Goal: Task Accomplishment & Management: Manage account settings

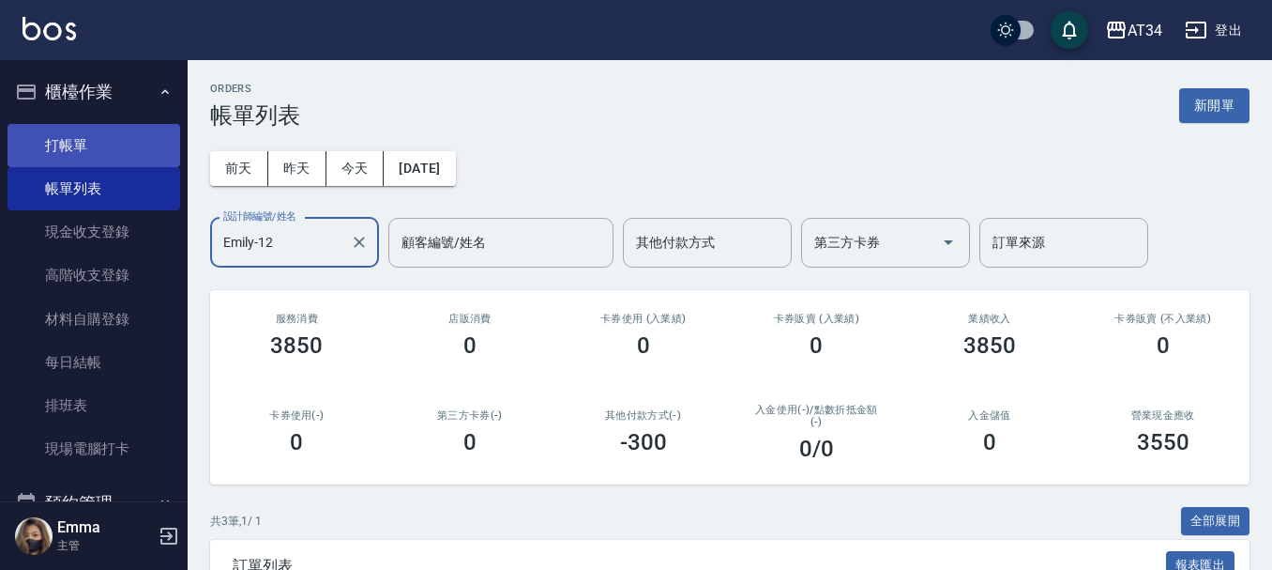
scroll to position [289, 0]
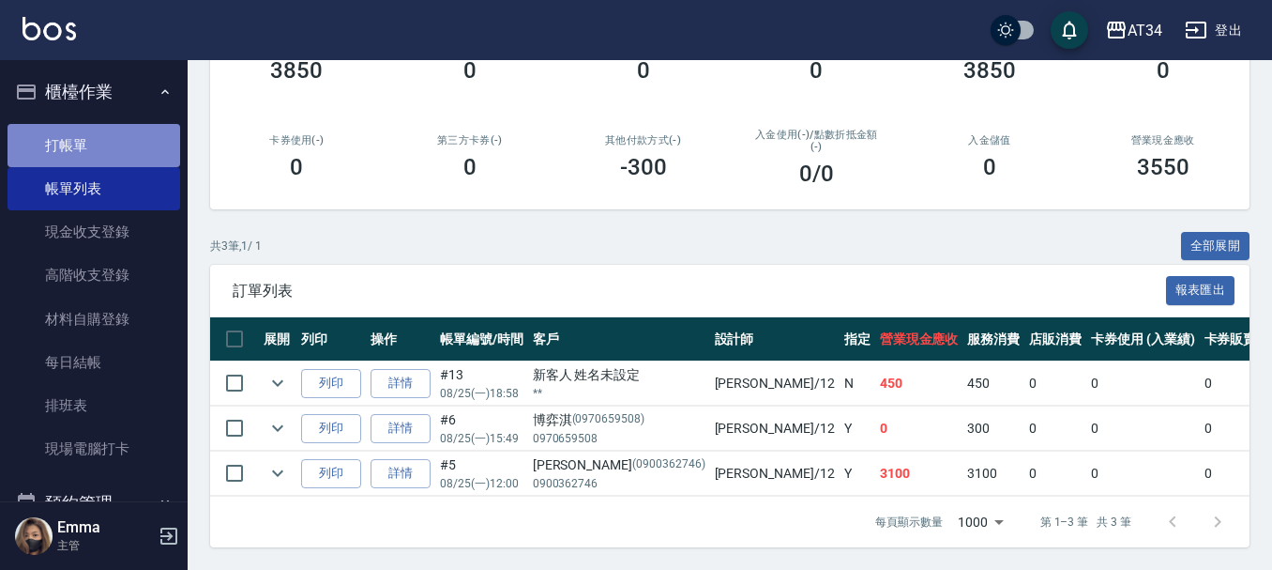
click at [100, 137] on link "打帳單" at bounding box center [94, 145] width 173 height 43
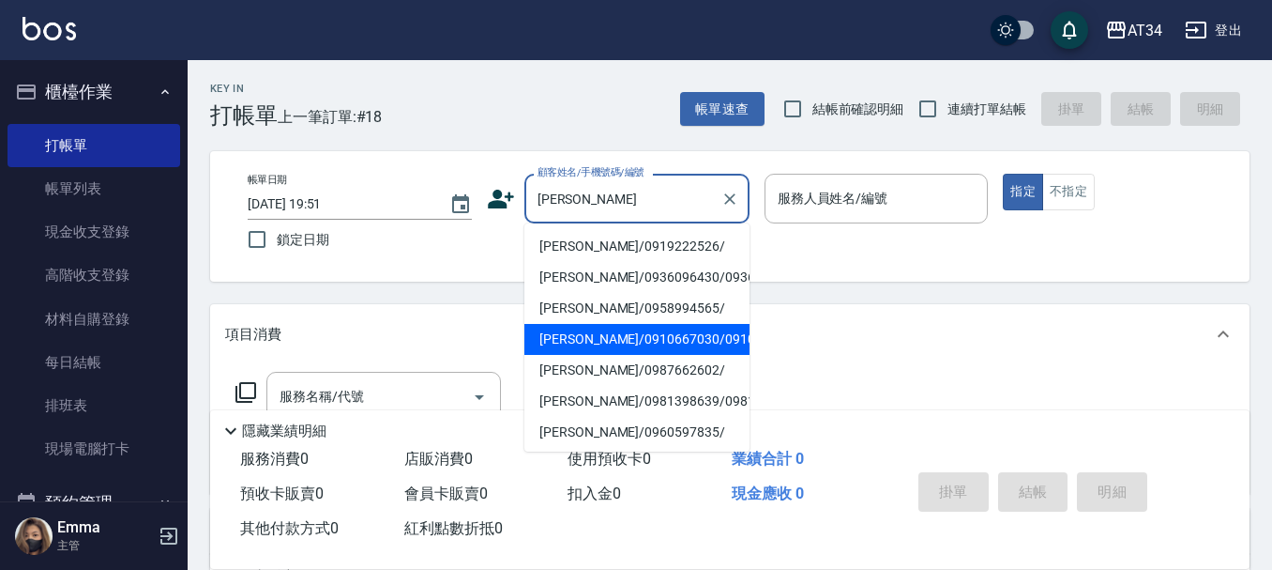
click at [585, 355] on li "[PERSON_NAME]/0910667030/0910667030" at bounding box center [636, 339] width 225 height 31
type input "[PERSON_NAME]/0910667030/0910667030"
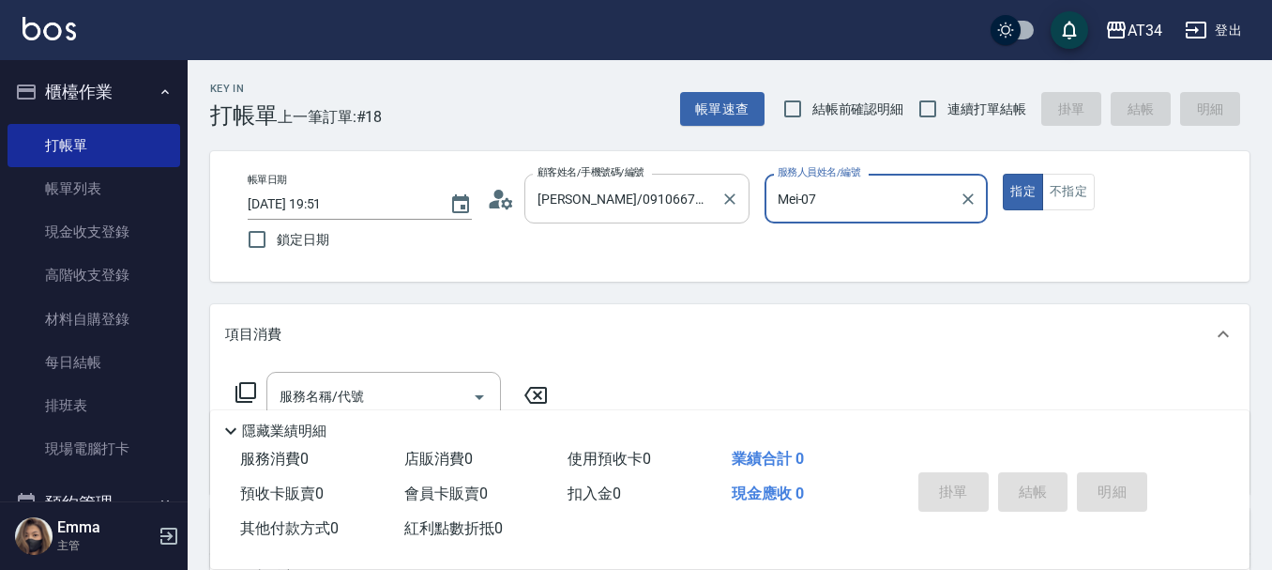
type input "Mei-07"
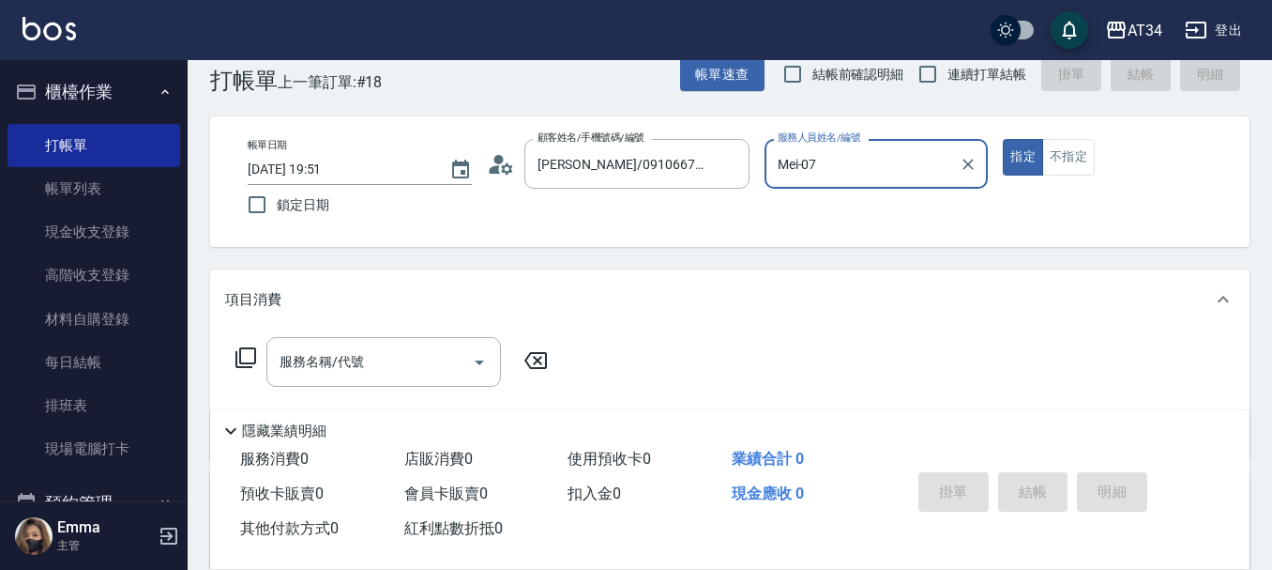
scroll to position [94, 0]
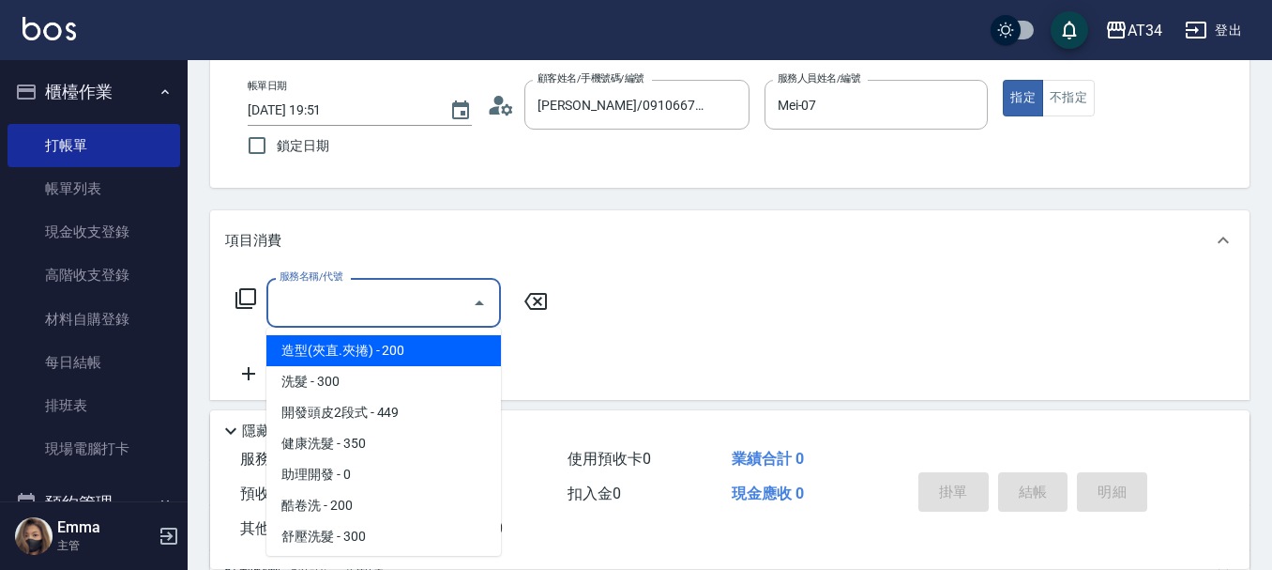
click at [438, 293] on input "服務名稱/代號" at bounding box center [370, 302] width 190 height 33
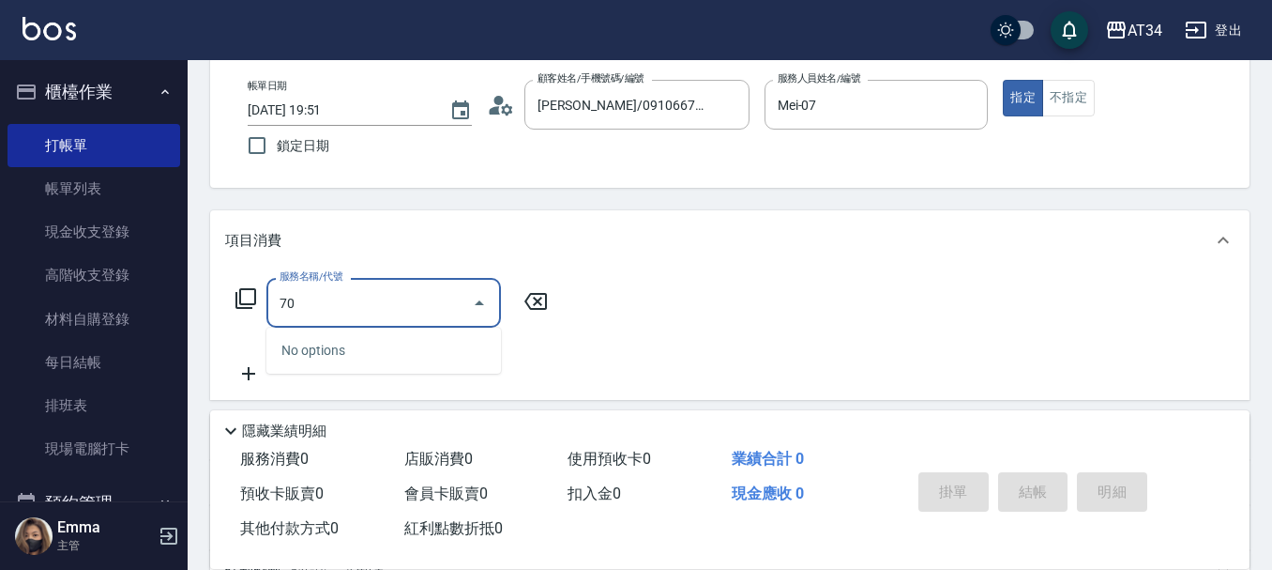
type input "704"
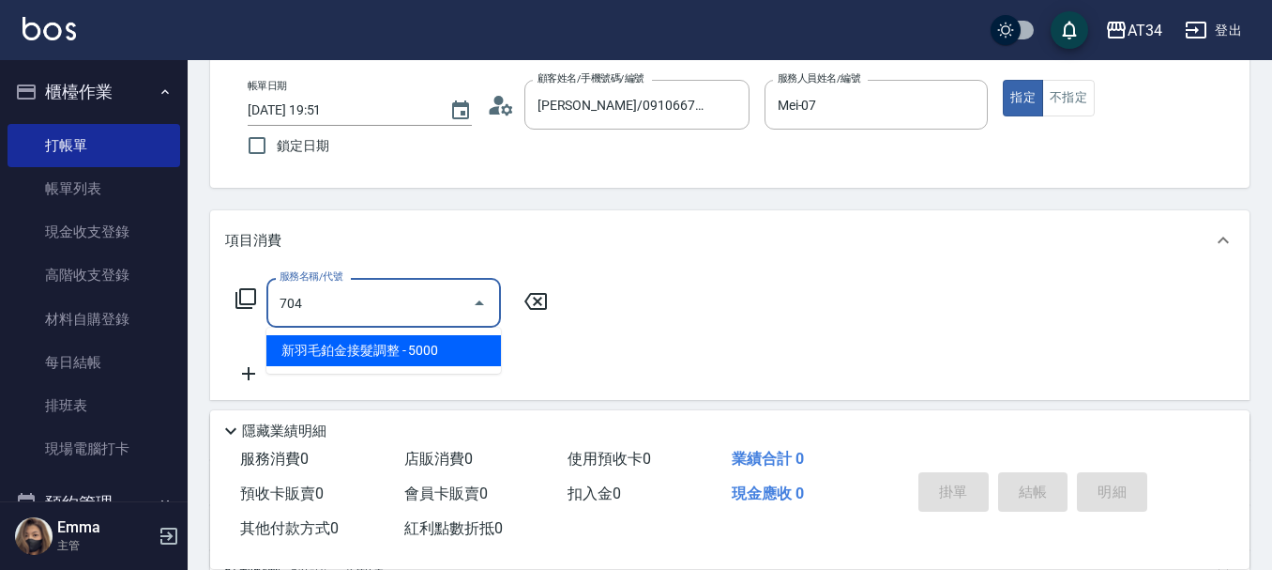
type input "500"
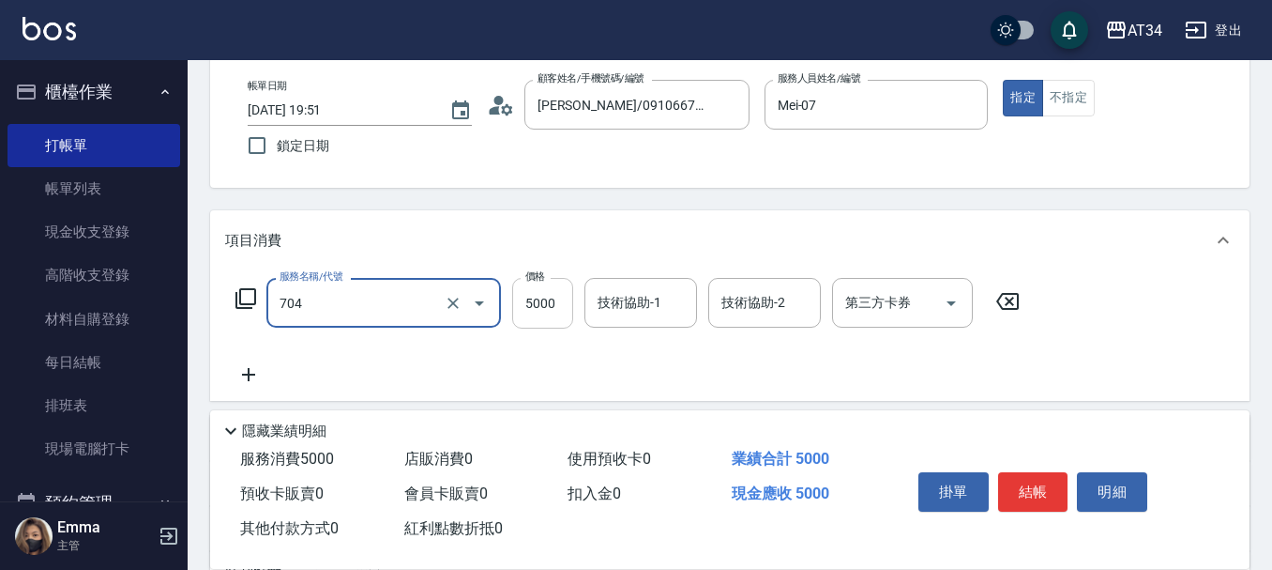
type input "新羽毛鉑金接髮調整(704)"
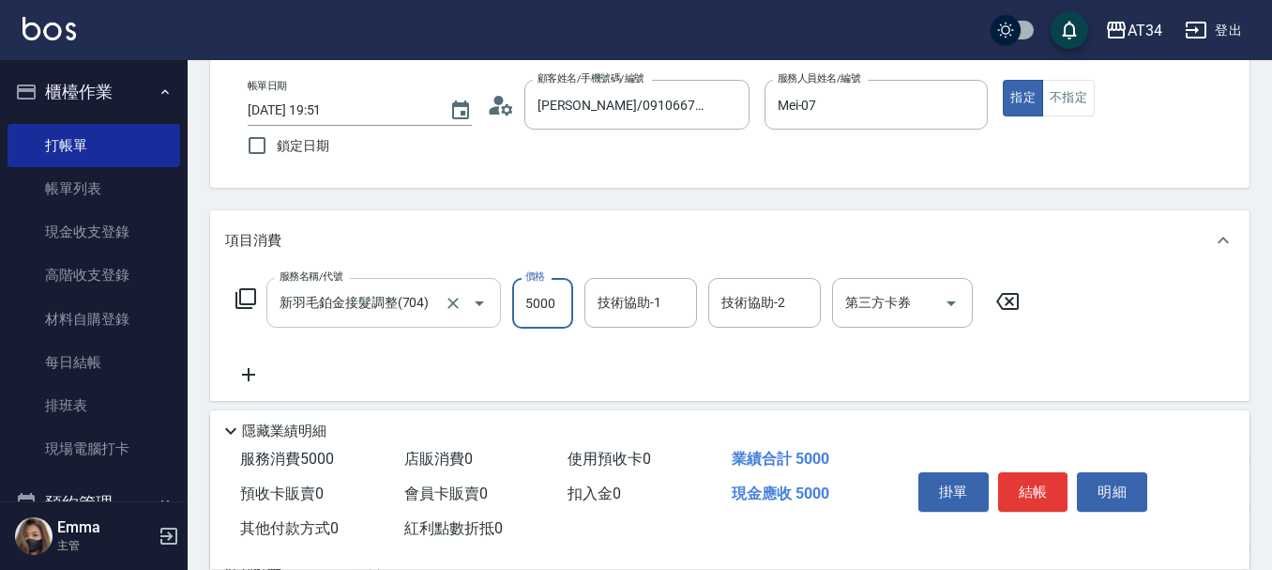
type input "0"
type input "350"
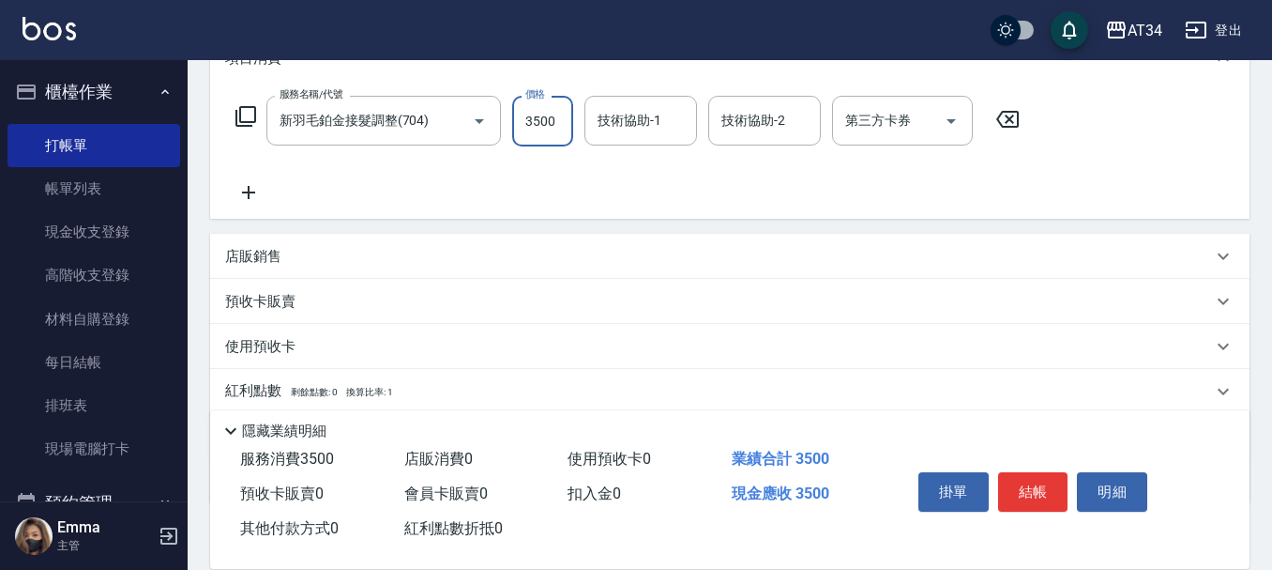
scroll to position [281, 0]
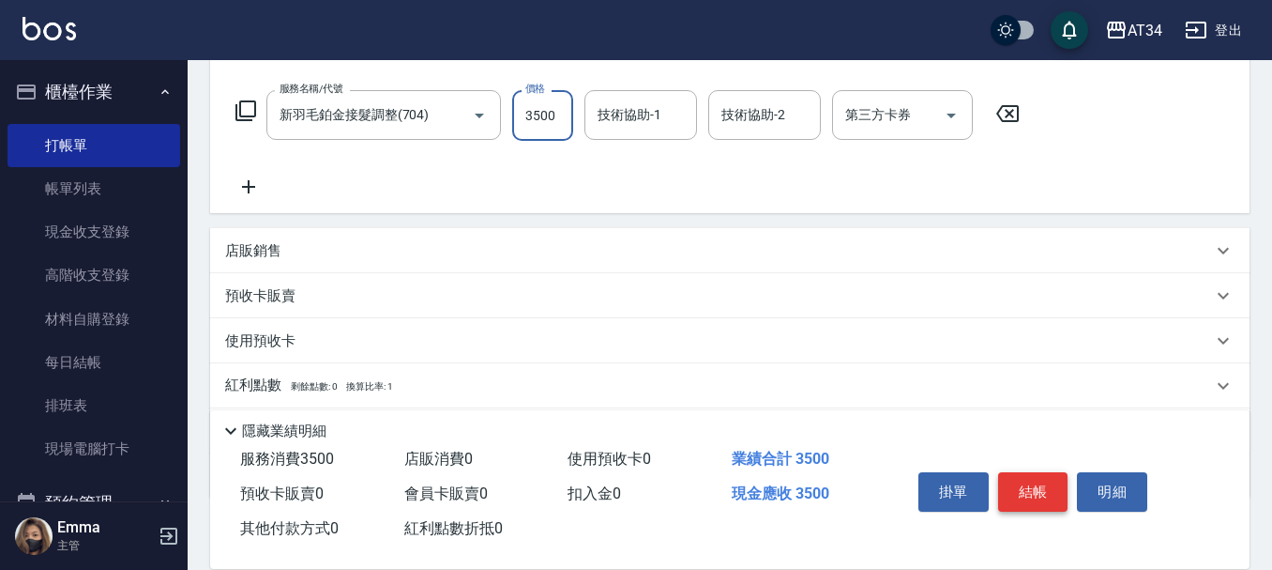
type input "3500"
click at [1026, 475] on button "結帳" at bounding box center [1033, 491] width 70 height 39
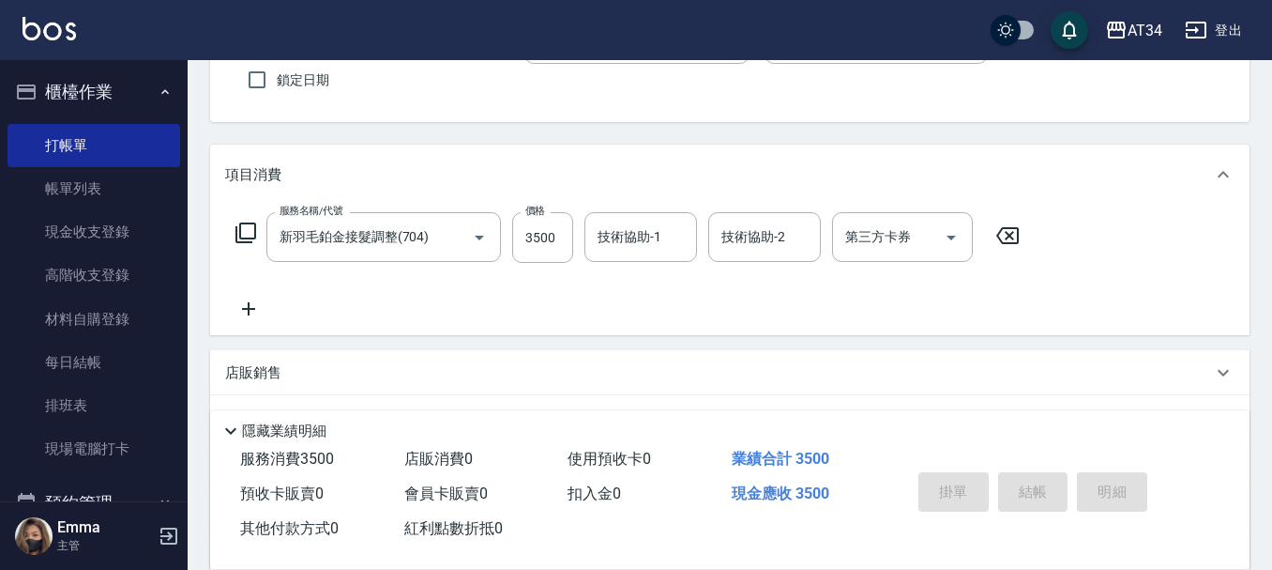
scroll to position [0, 0]
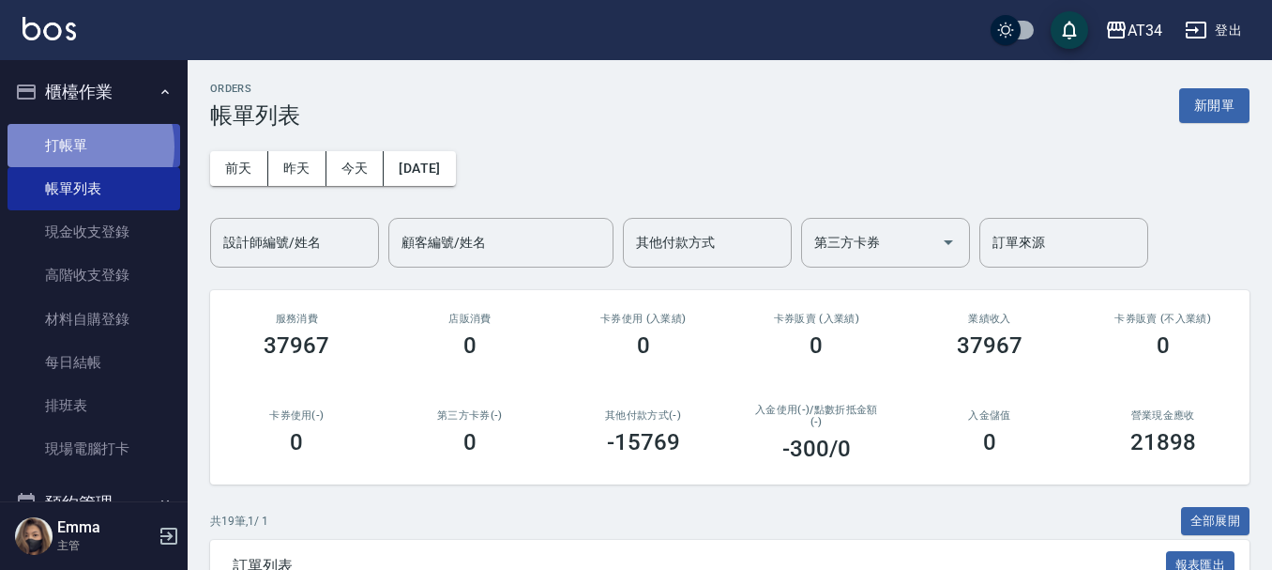
click at [70, 146] on link "打帳單" at bounding box center [94, 145] width 173 height 43
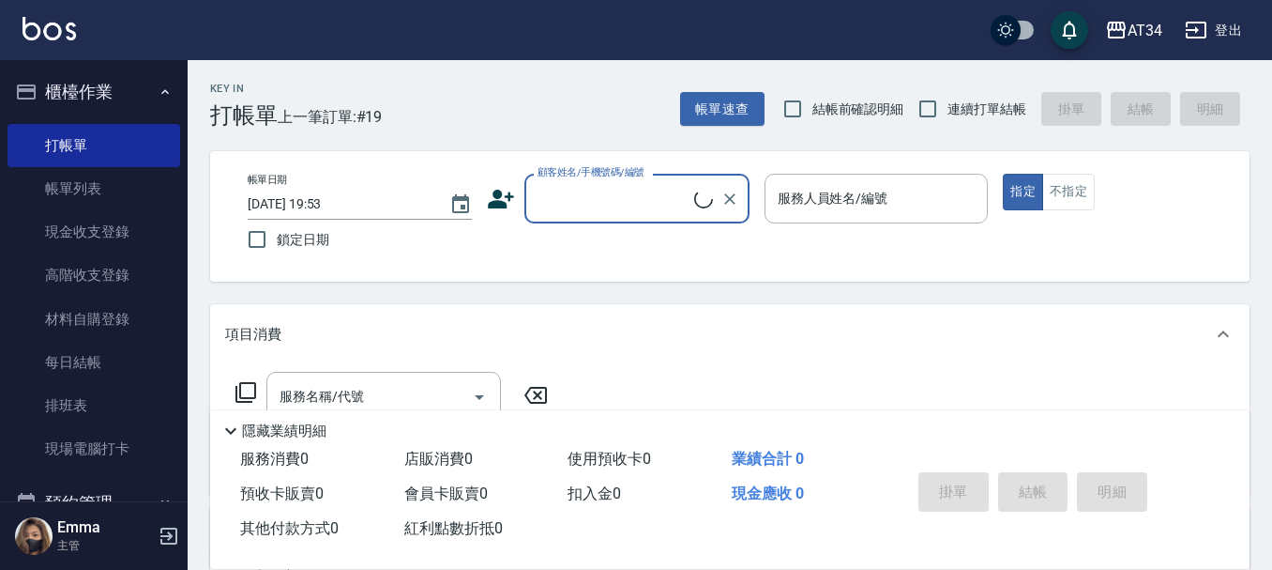
click at [599, 201] on input "顧客姓名/手機號碼/編號" at bounding box center [613, 198] width 161 height 33
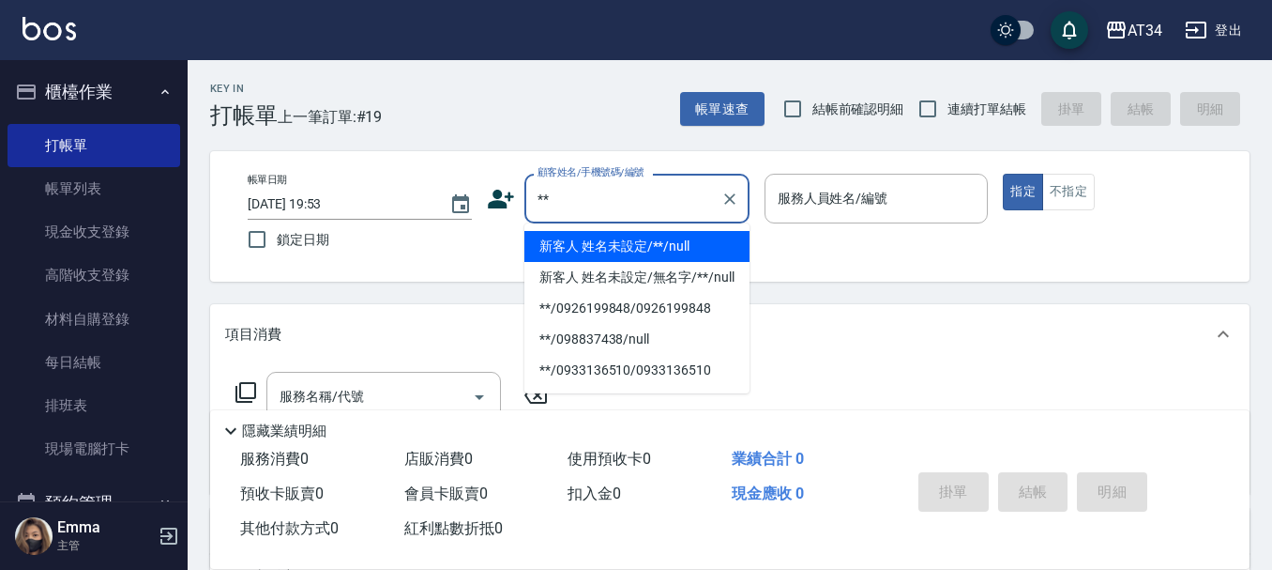
type input "新客人 姓名未設定/**/null"
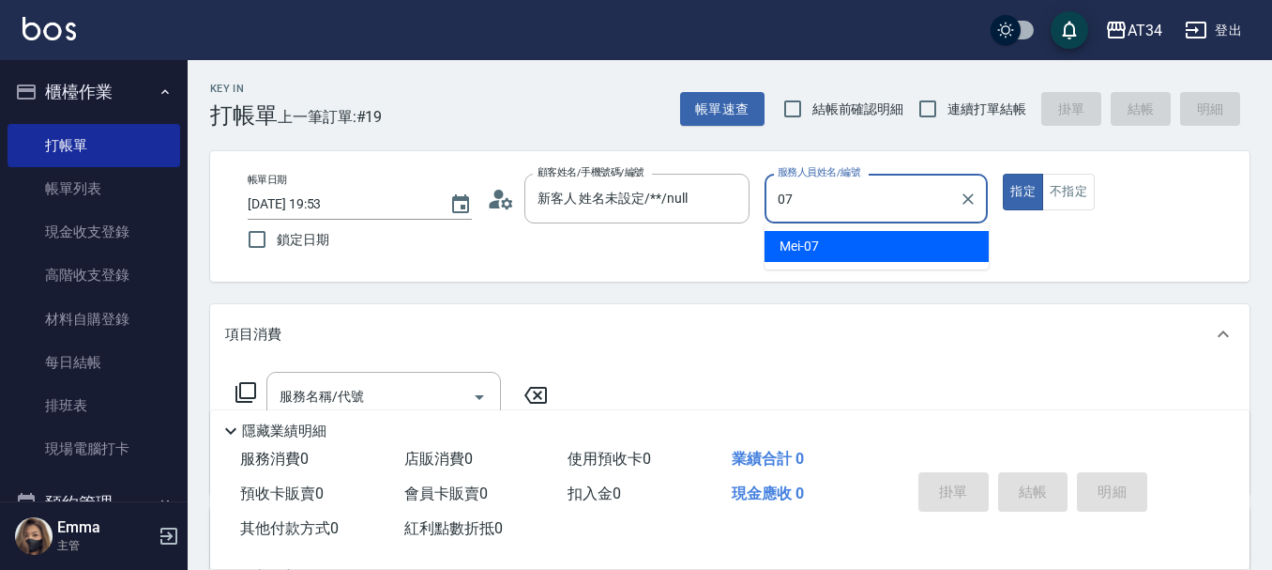
type input "Mei-07"
type button "true"
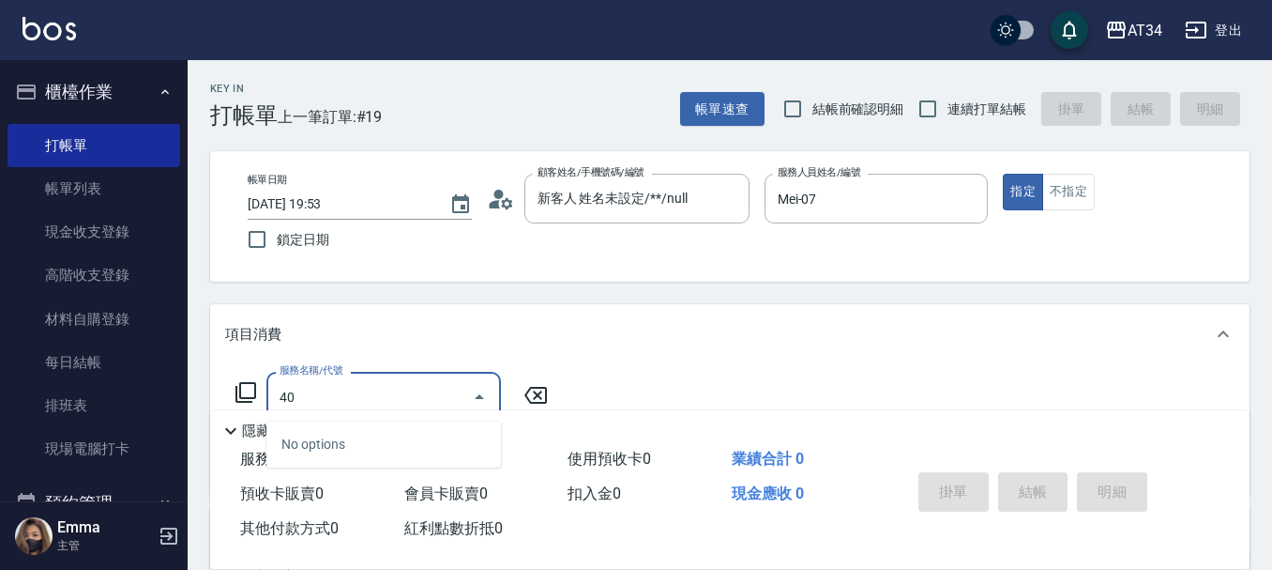
type input "401"
type input "20"
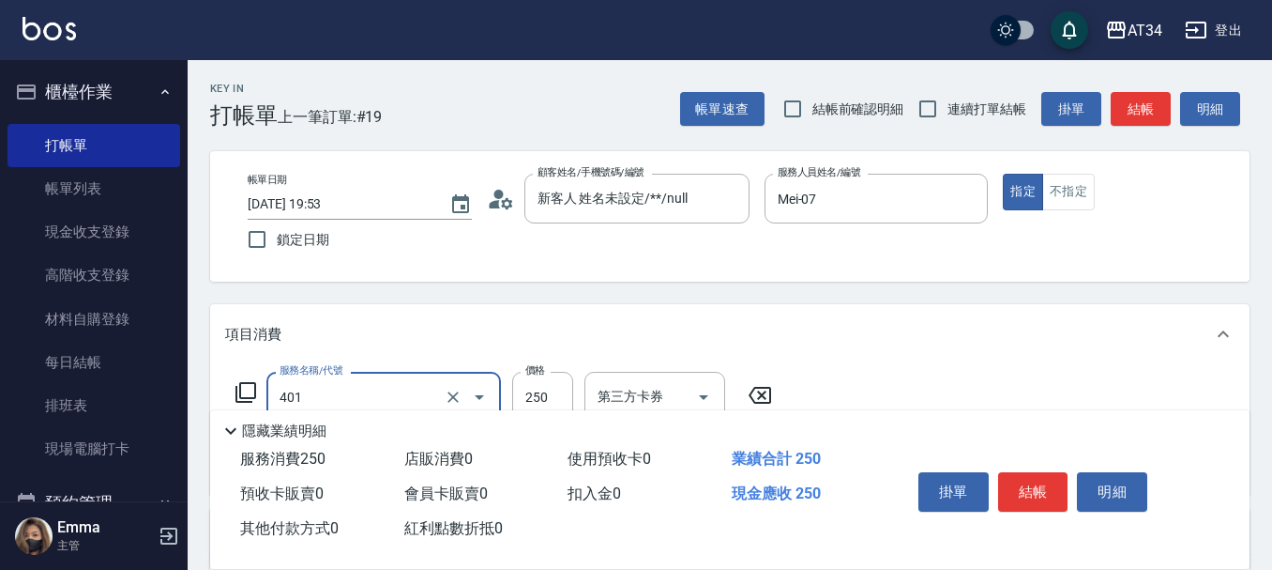
type input "剪髮(401)"
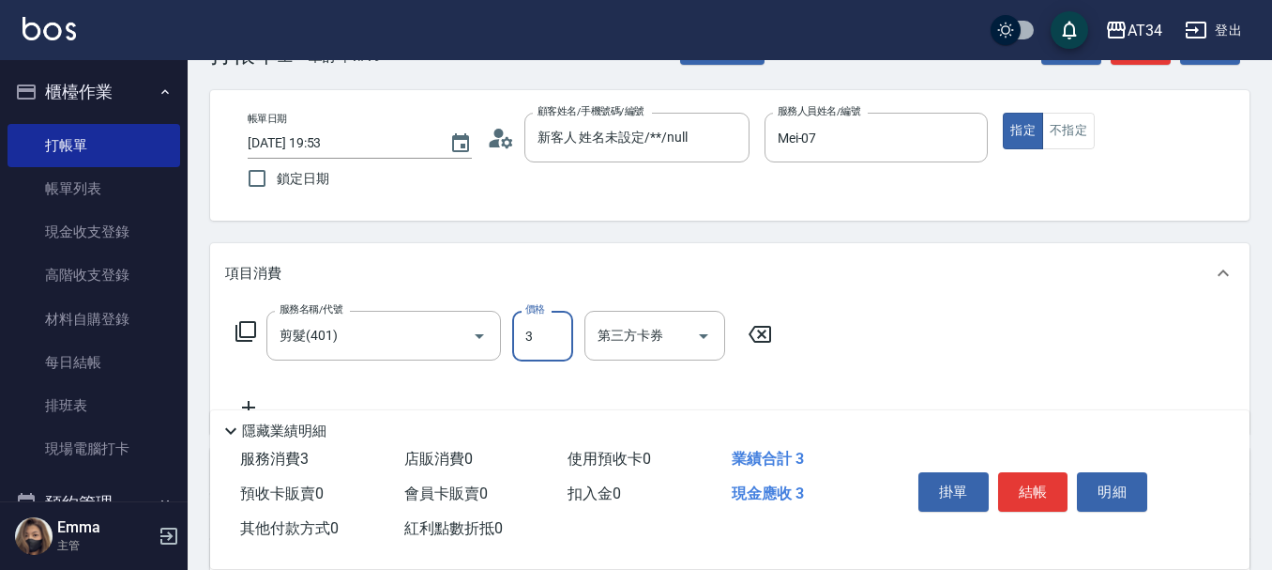
type input "0"
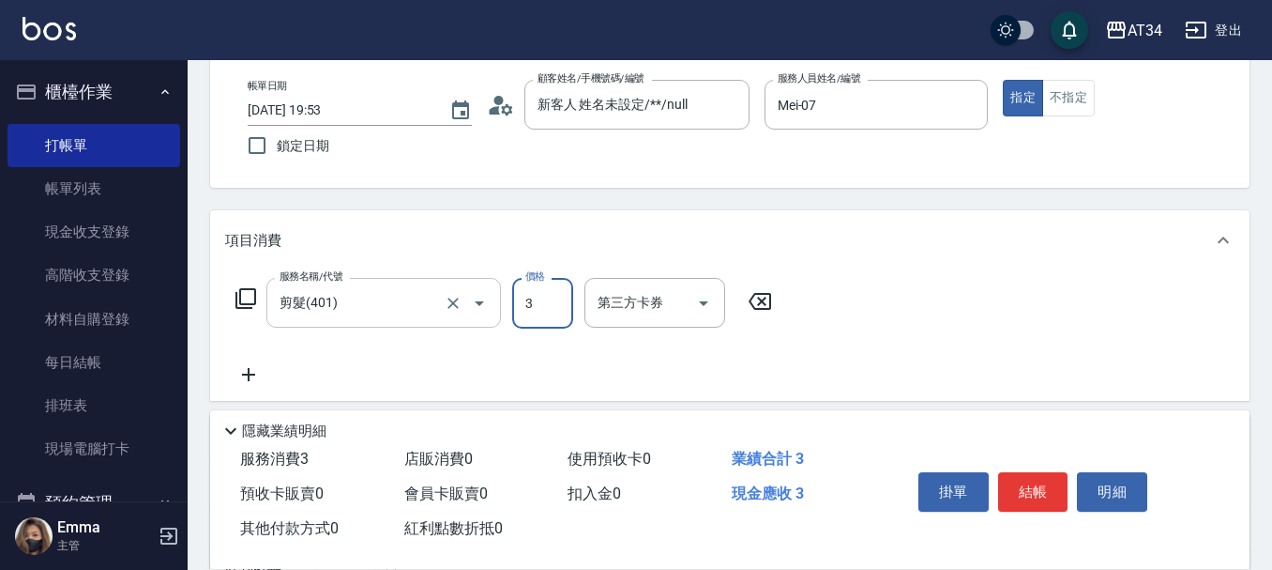
type input "30"
type input "300"
click at [233, 371] on icon at bounding box center [248, 374] width 47 height 23
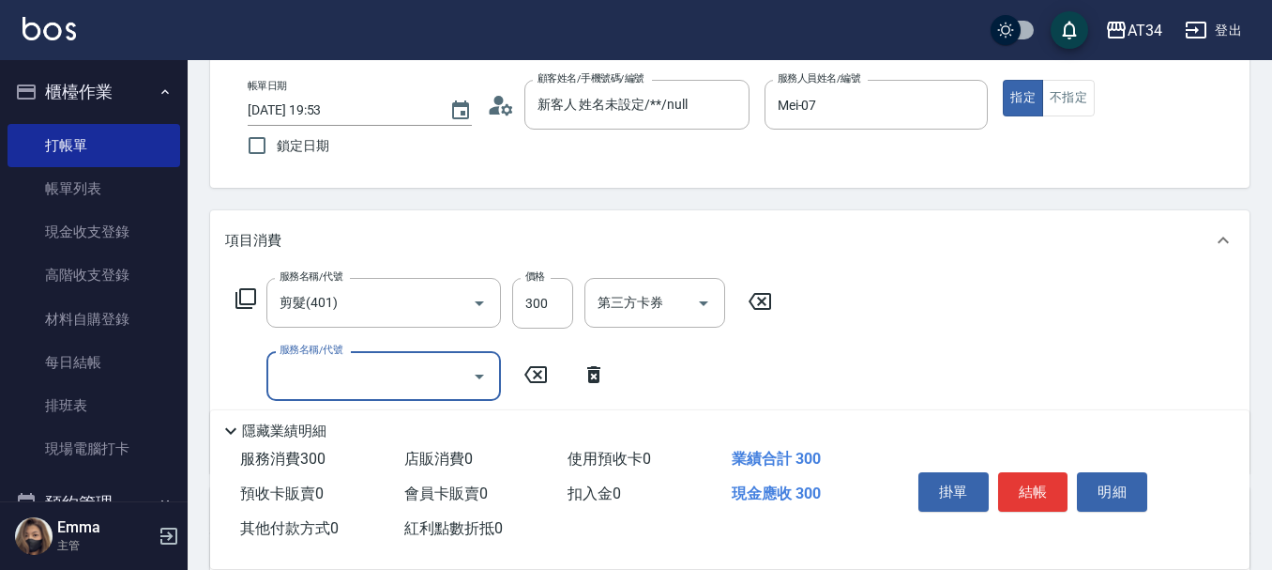
scroll to position [188, 0]
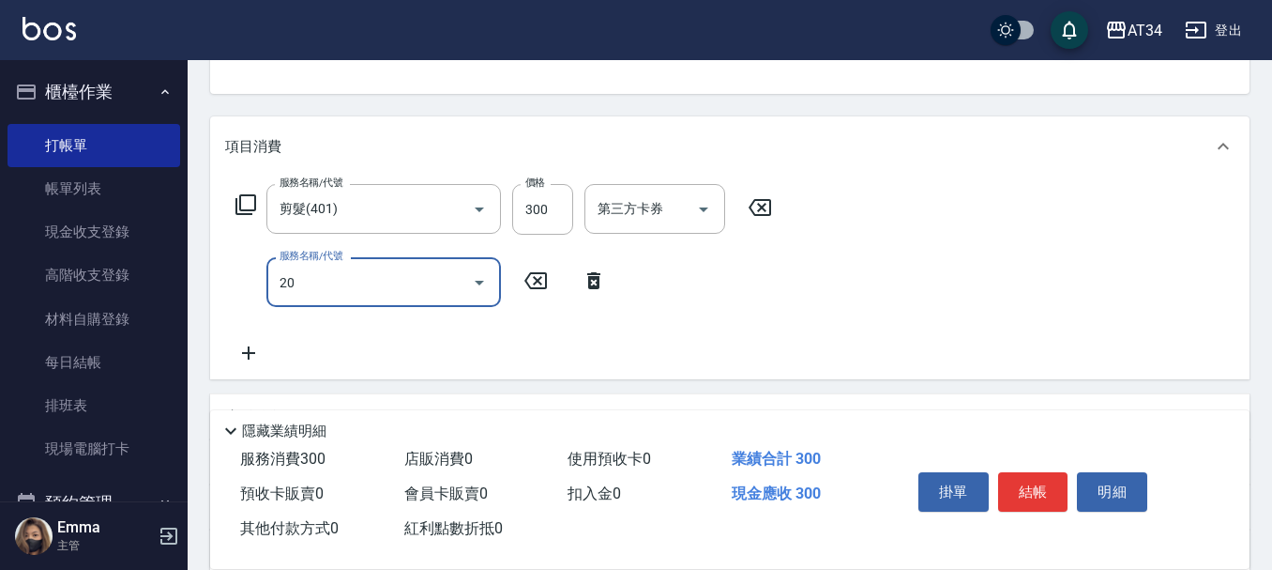
type input "201"
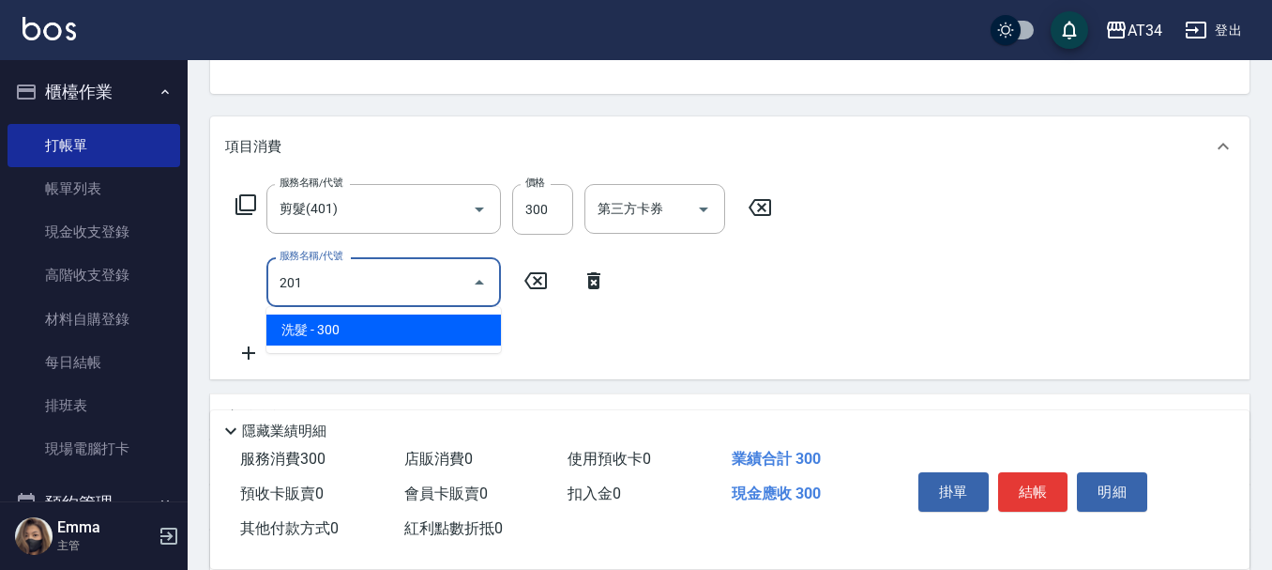
type input "60"
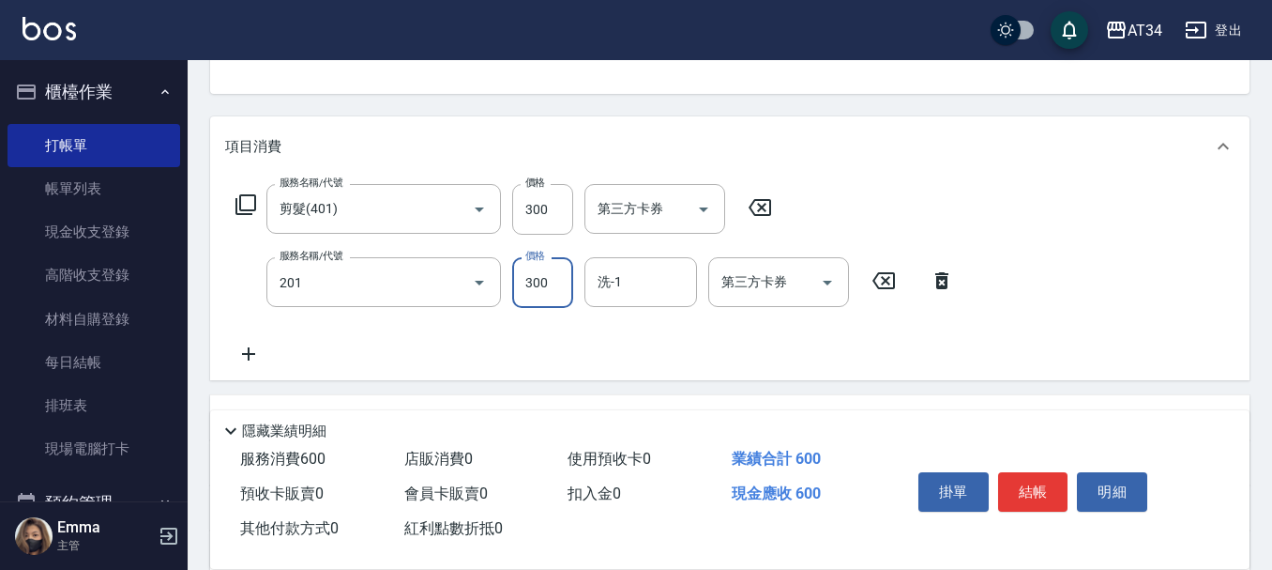
type input "洗髮(201)"
click at [601, 302] on div "洗-1" at bounding box center [641, 282] width 113 height 50
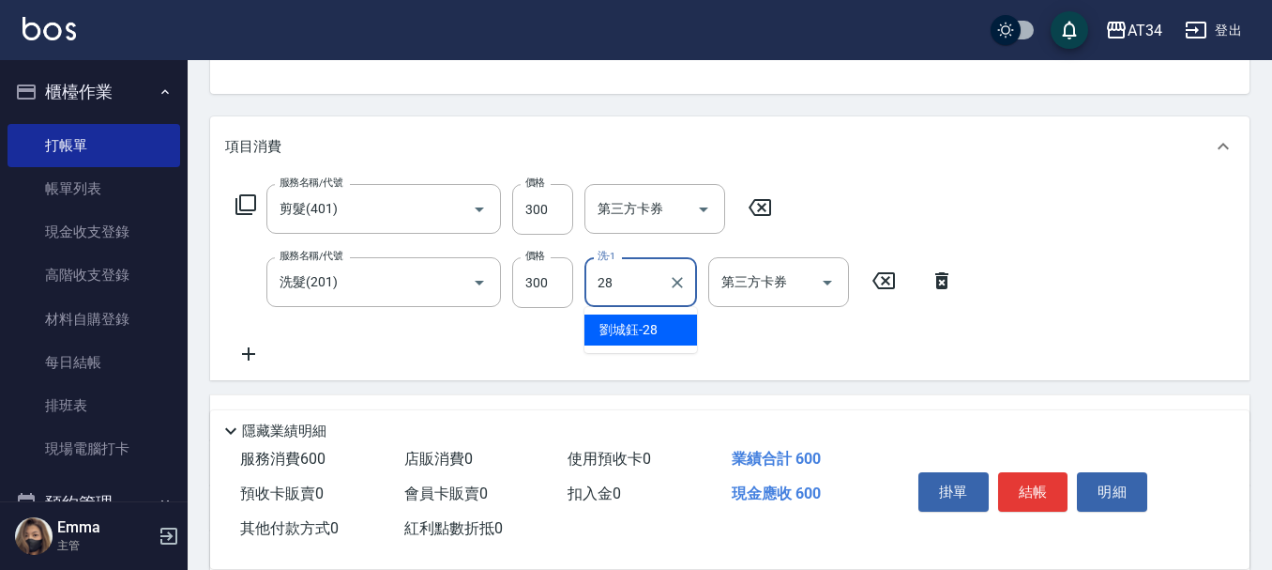
type input "[PERSON_NAME]-28"
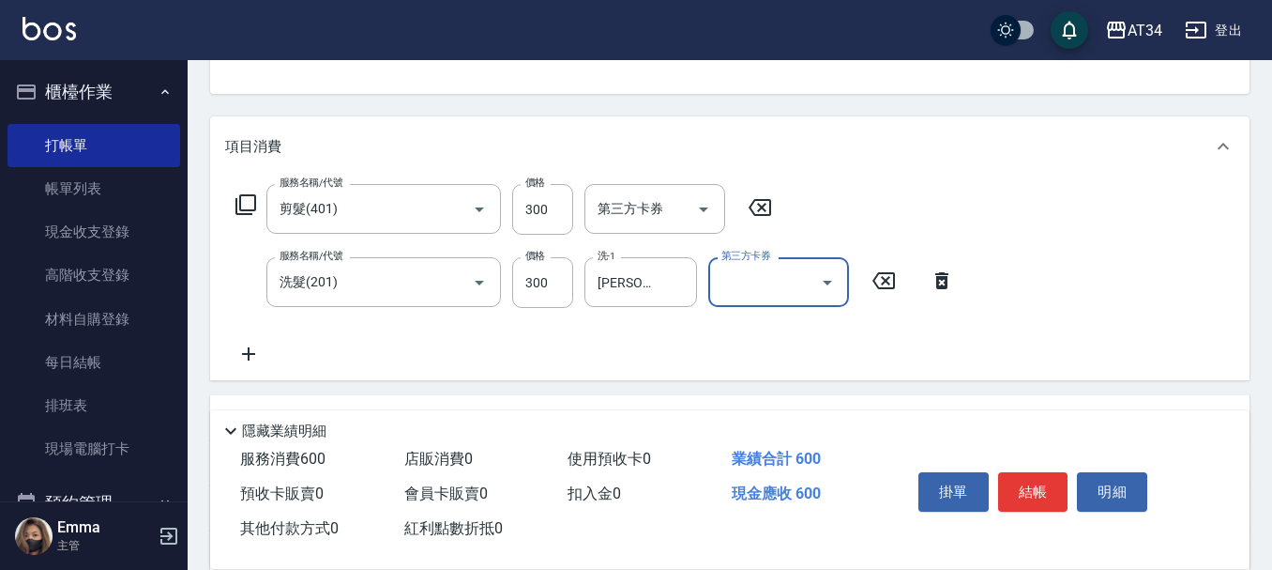
click at [1016, 476] on button "結帳" at bounding box center [1033, 491] width 70 height 39
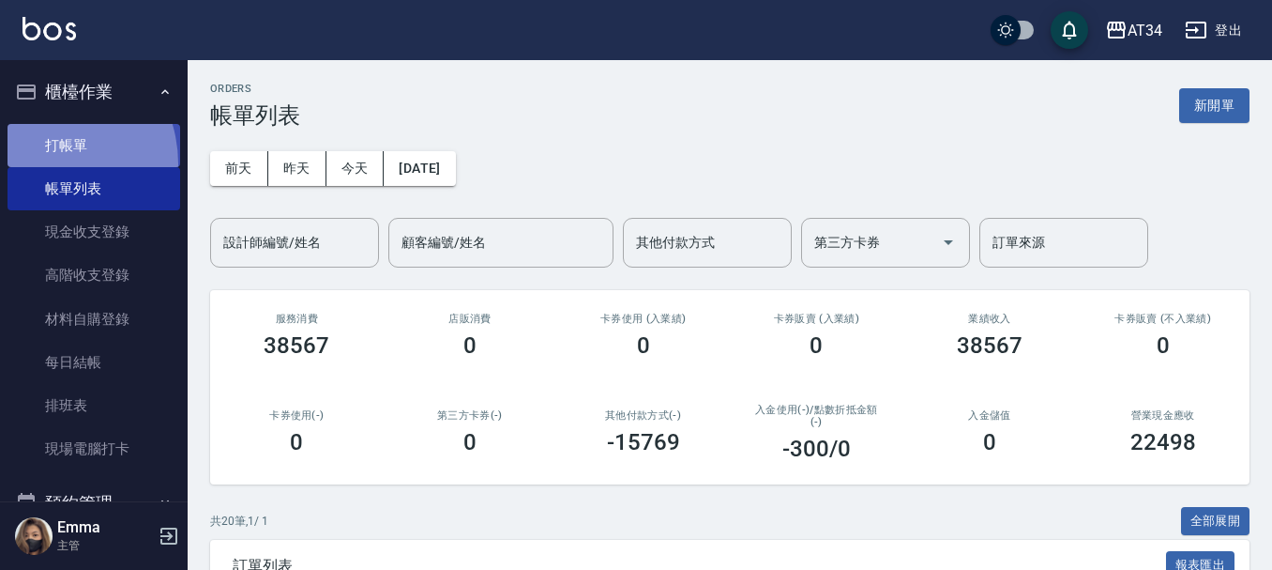
click at [38, 163] on link "打帳單" at bounding box center [94, 145] width 173 height 43
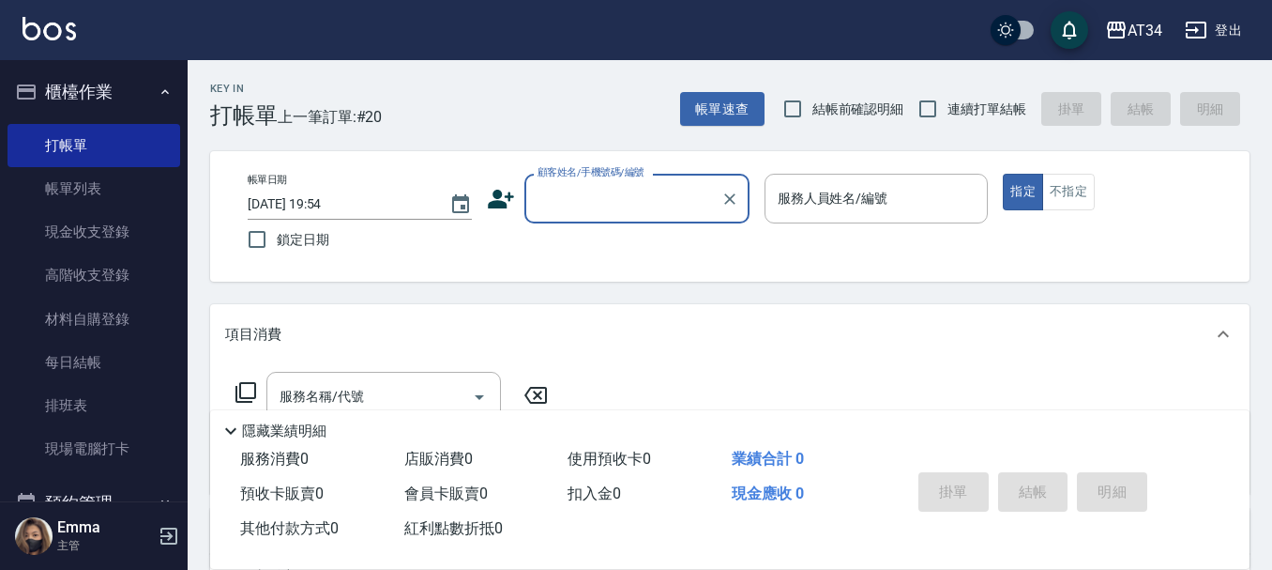
click at [118, 80] on button "櫃檯作業" at bounding box center [94, 92] width 173 height 49
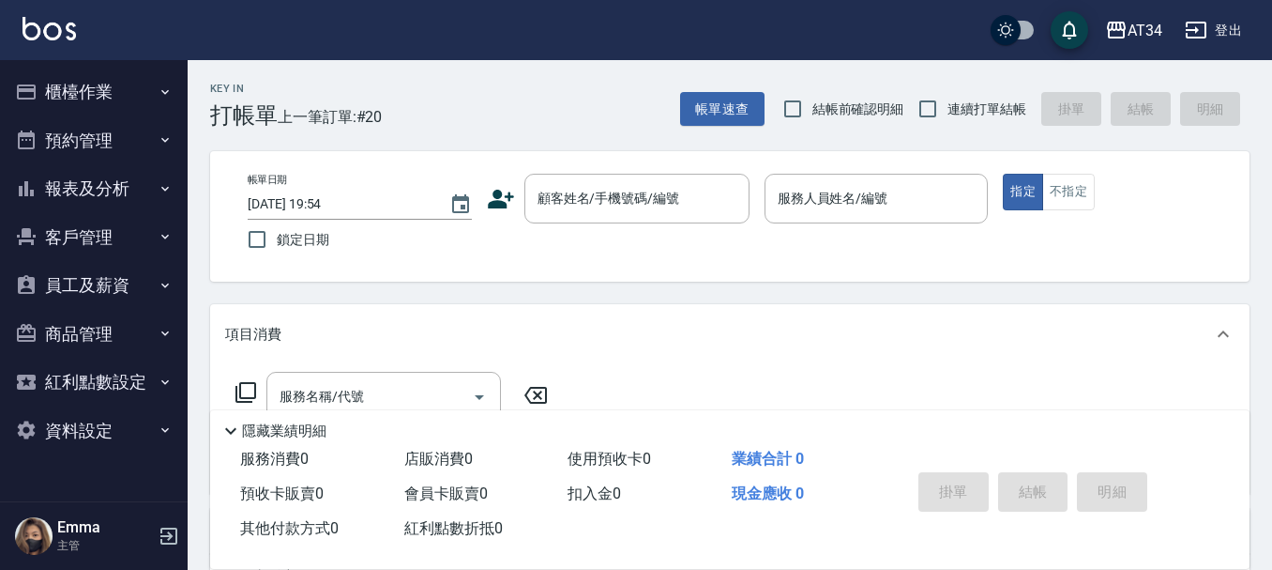
click at [114, 184] on button "報表及分析" at bounding box center [94, 188] width 173 height 49
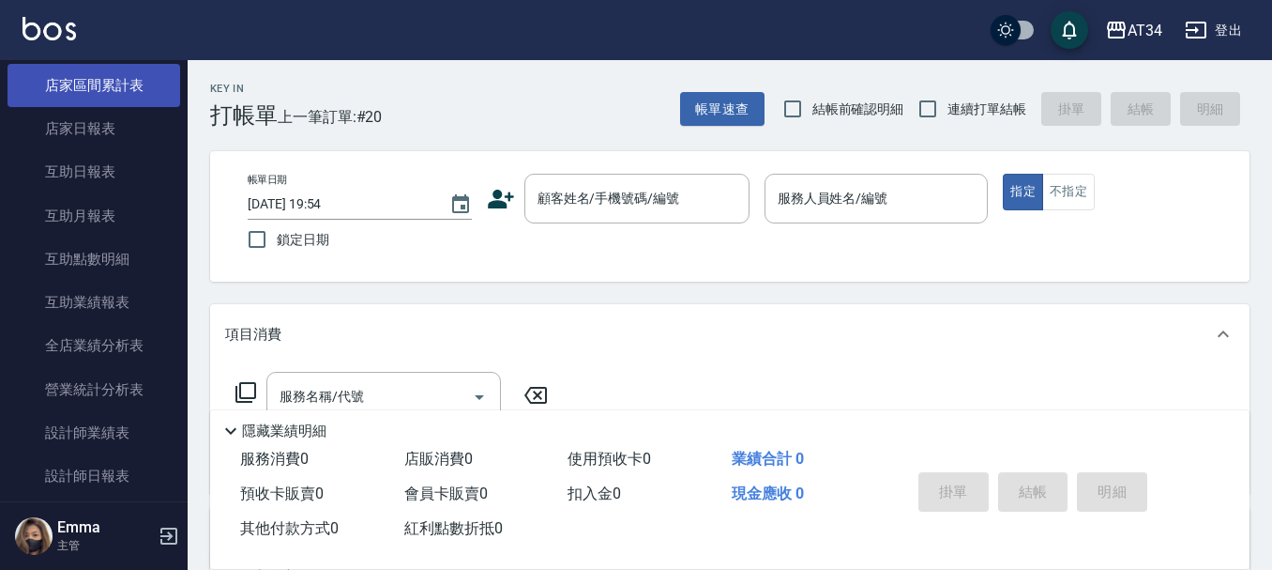
scroll to position [281, 0]
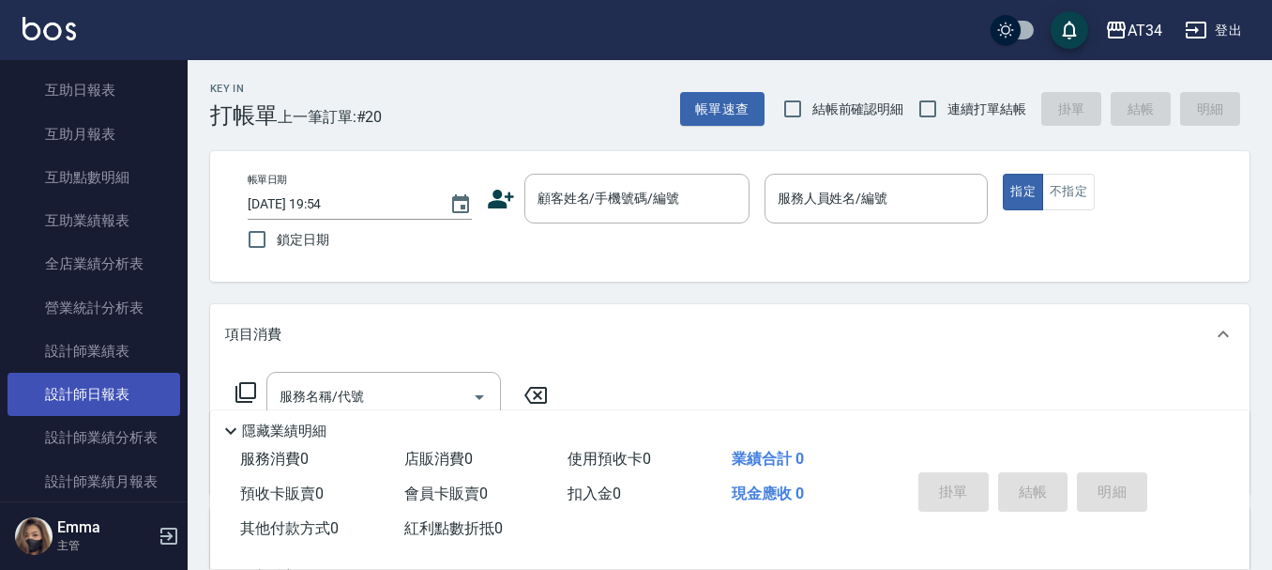
click at [115, 395] on link "設計師日報表" at bounding box center [94, 393] width 173 height 43
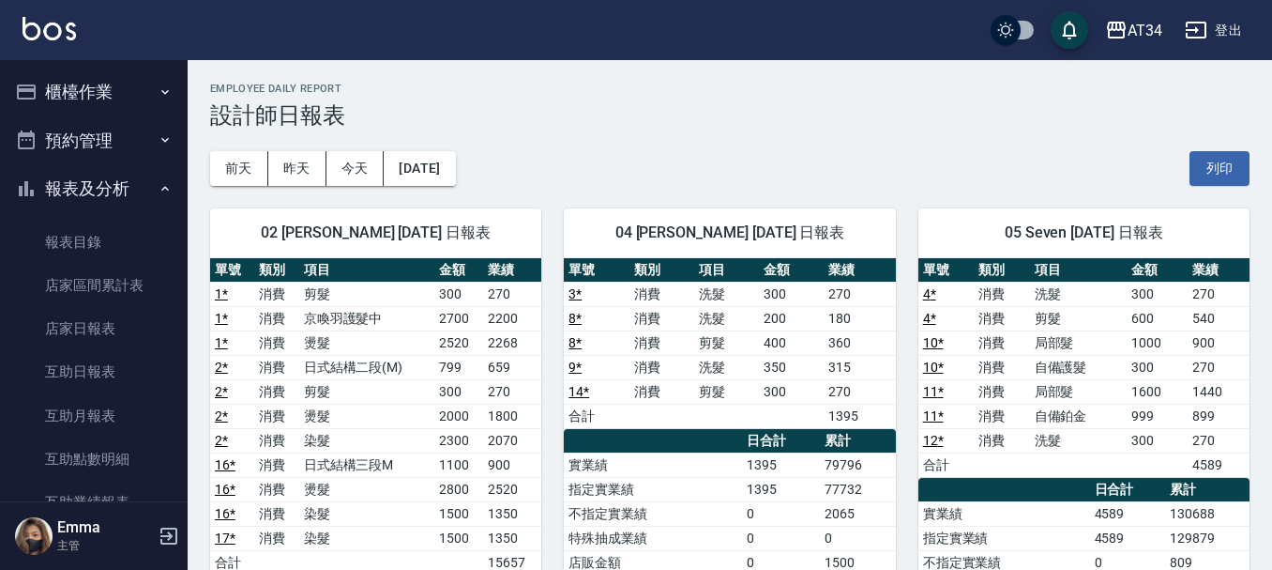
click at [94, 95] on button "櫃檯作業" at bounding box center [94, 92] width 173 height 49
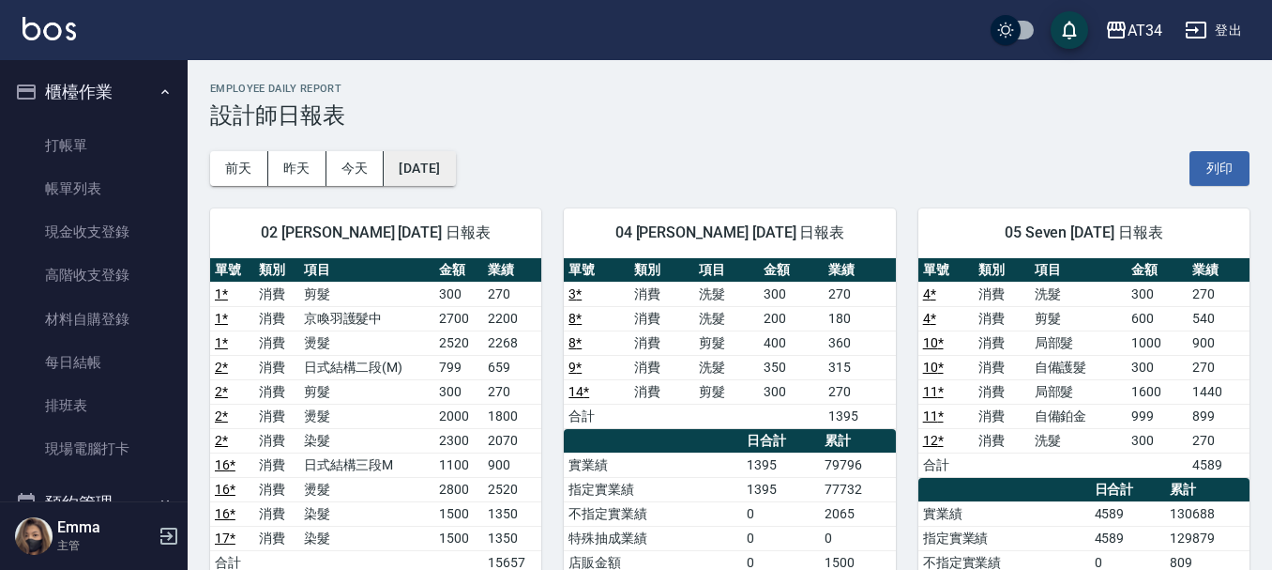
click at [448, 158] on button "[DATE]" at bounding box center [419, 168] width 71 height 35
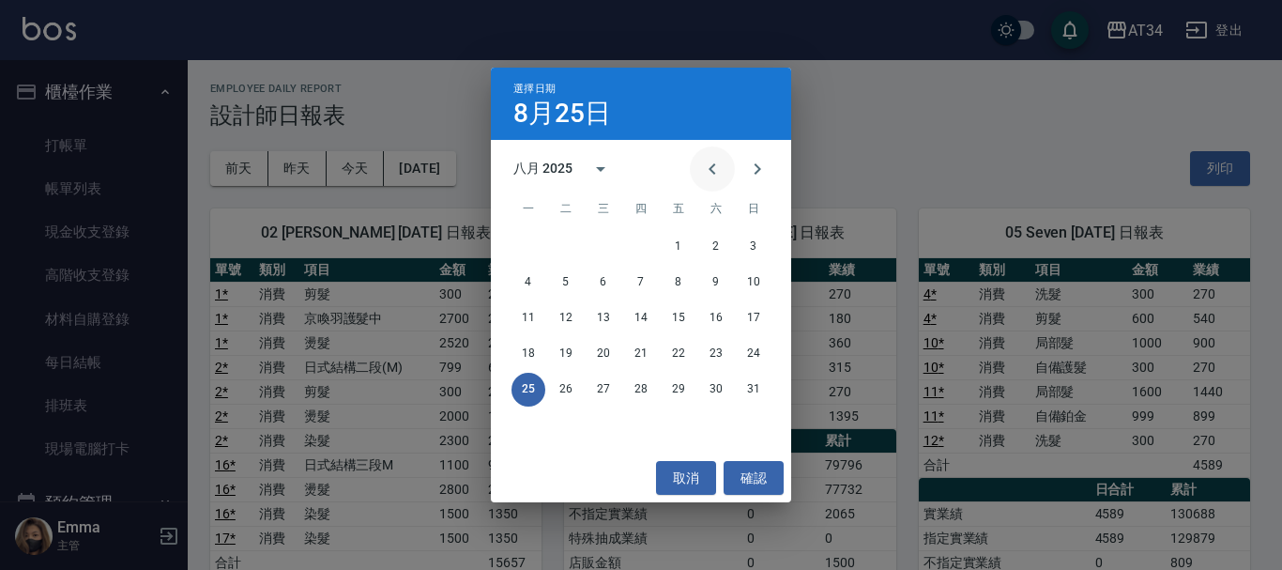
click at [698, 162] on button "Previous month" at bounding box center [712, 168] width 45 height 45
click at [721, 355] on button "26" at bounding box center [716, 354] width 34 height 34
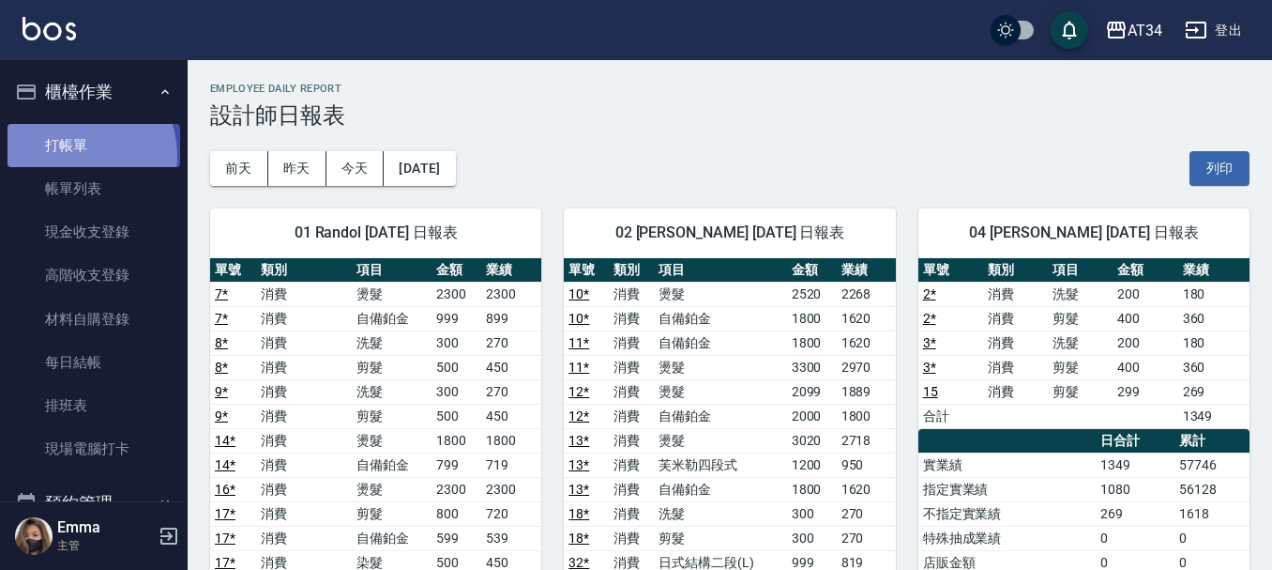
click at [68, 156] on link "打帳單" at bounding box center [94, 145] width 173 height 43
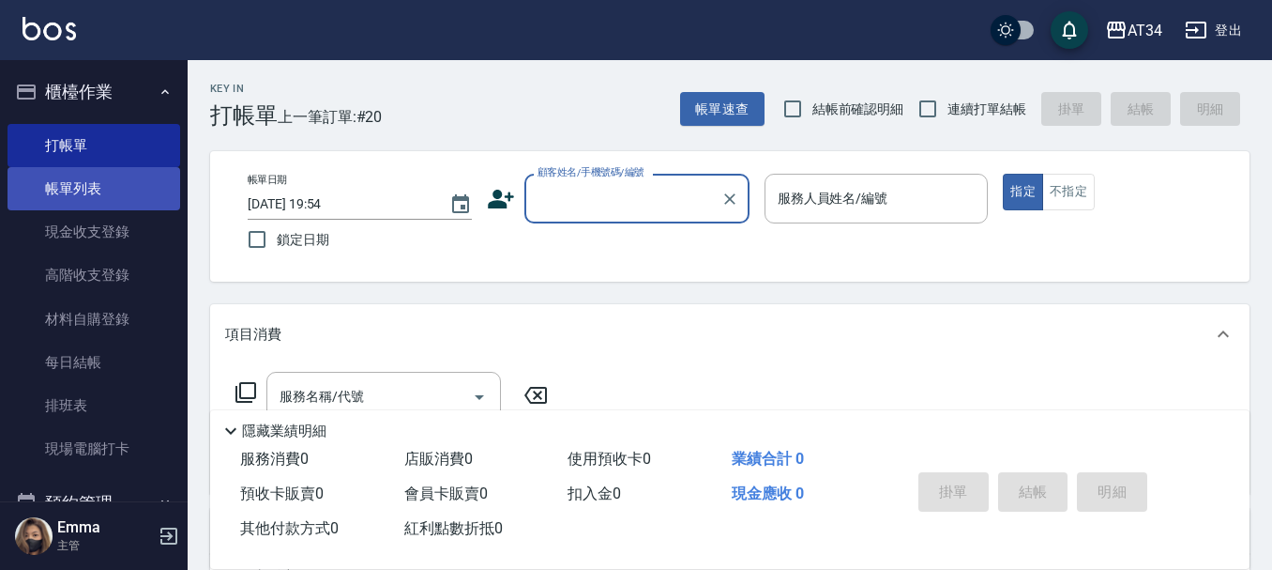
click at [89, 193] on link "帳單列表" at bounding box center [94, 188] width 173 height 43
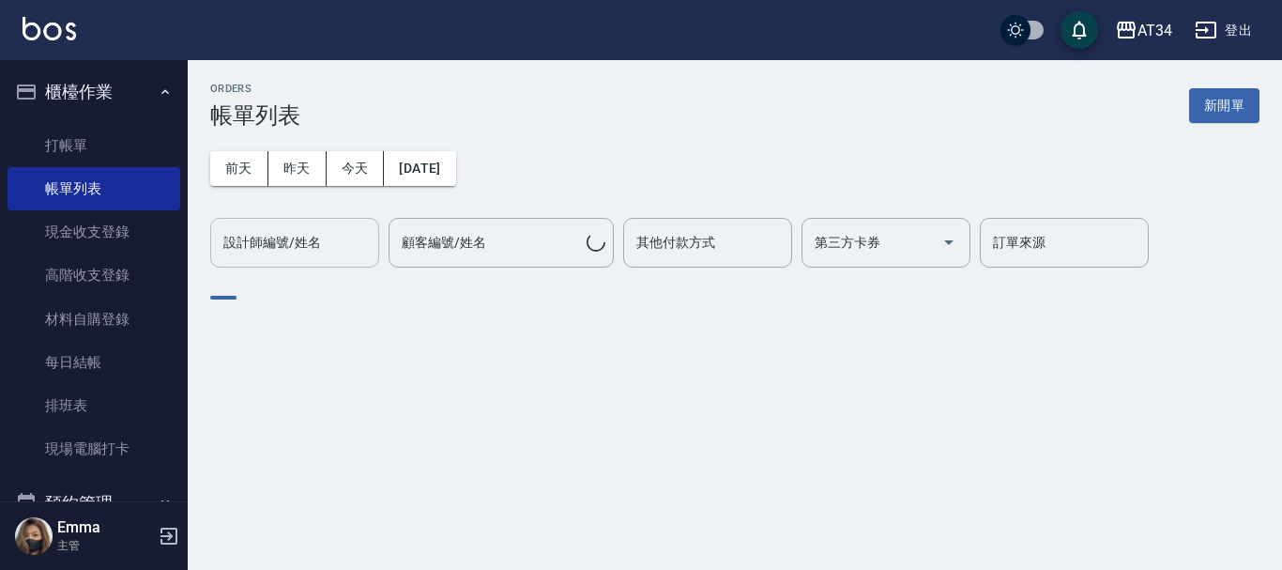
drag, startPoint x: 308, startPoint y: 218, endPoint x: 298, endPoint y: 229, distance: 14.7
click at [305, 220] on div "設計師編號/姓名" at bounding box center [294, 243] width 169 height 50
click at [298, 229] on input "設計師編號/姓名" at bounding box center [295, 242] width 152 height 33
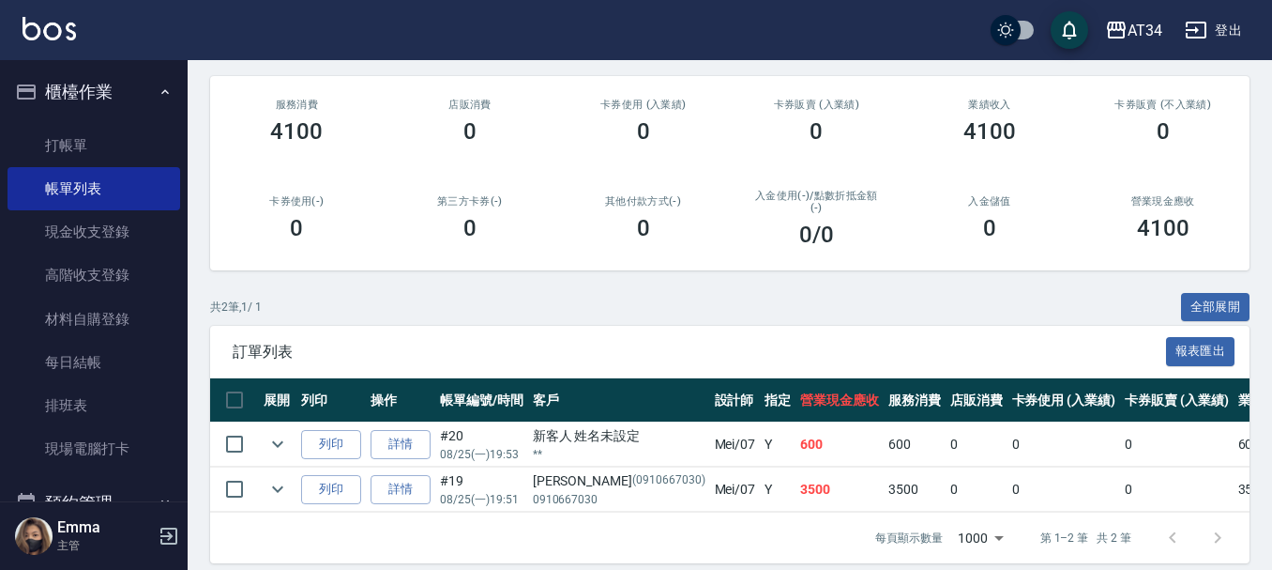
scroll to position [244, 0]
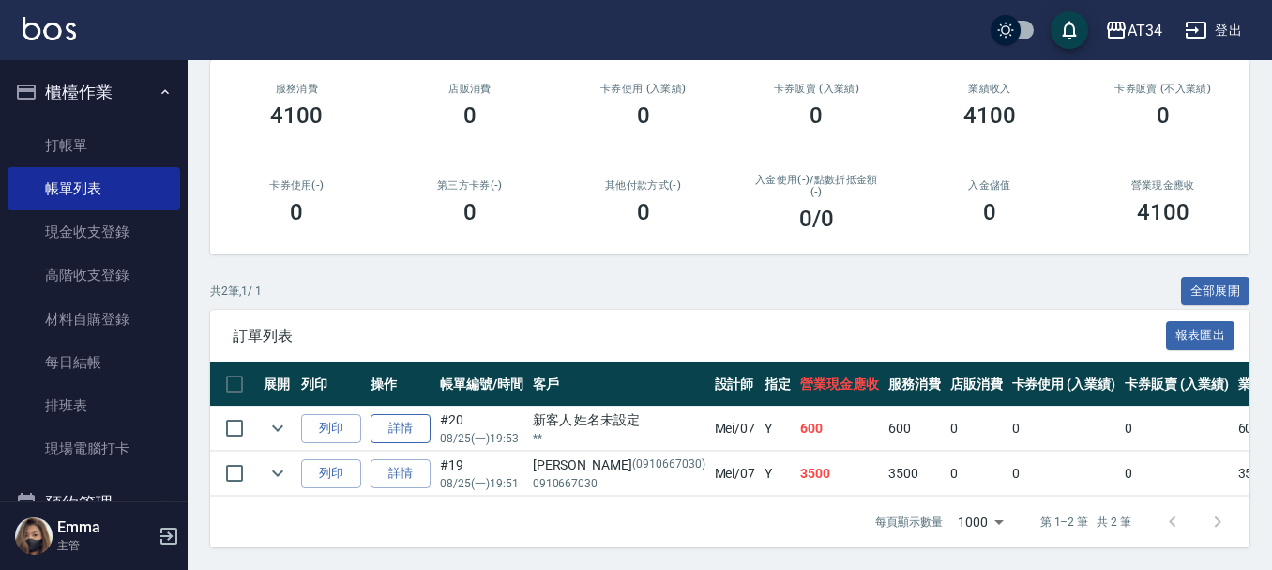
type input "Mei-07"
click at [393, 415] on link "詳情" at bounding box center [401, 428] width 60 height 29
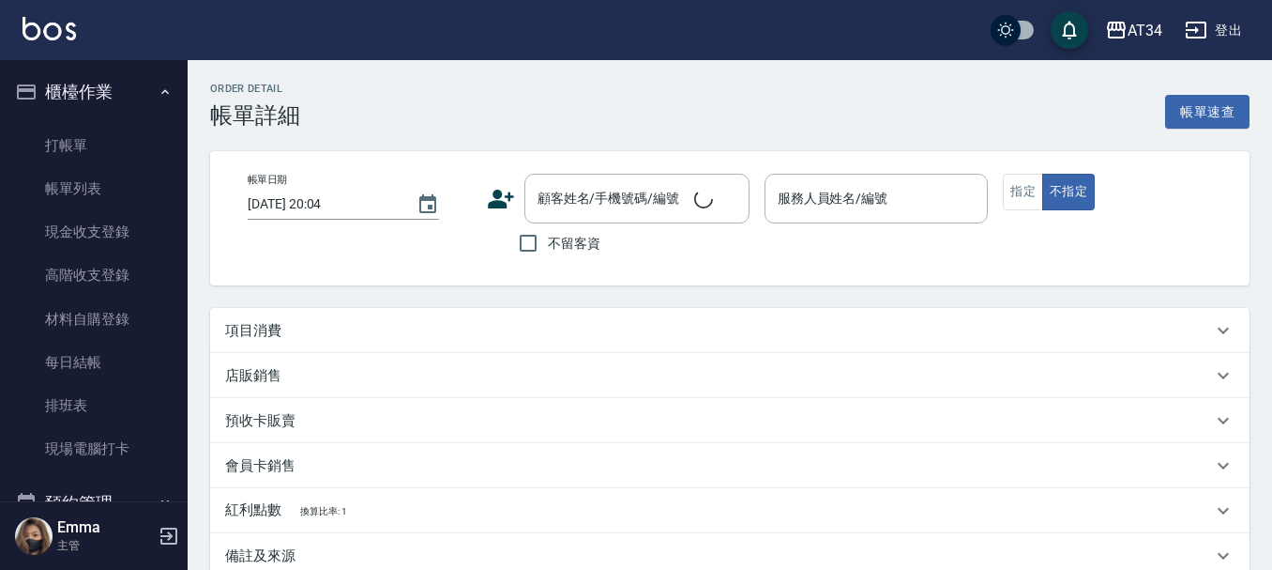
type input "[DATE] 19:53"
type input "Mei-07"
type input "60"
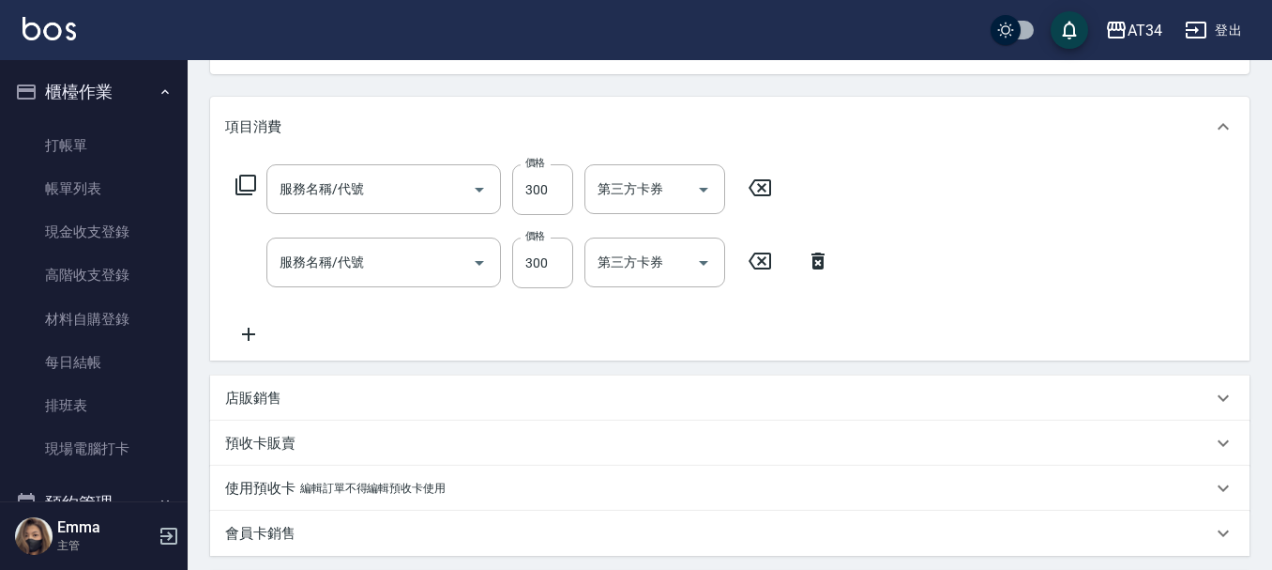
type input "新客人 姓名未設定/**/null"
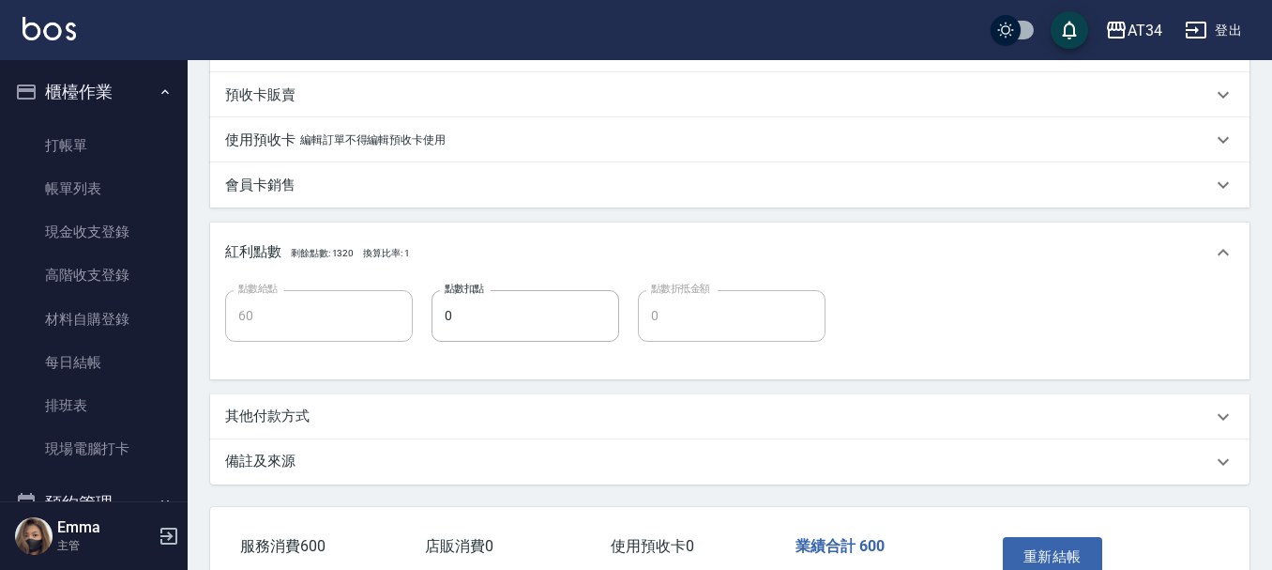
scroll to position [586, 0]
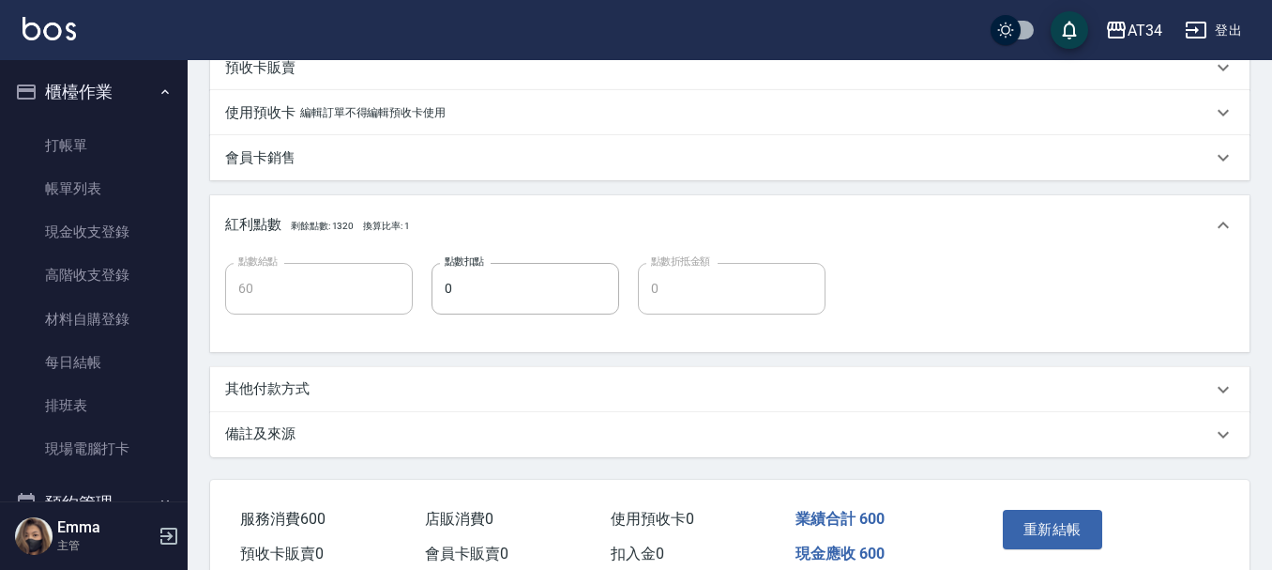
type input "洗髮(201)"
type input "剪髮(401)"
click at [308, 406] on div "其他付款方式" at bounding box center [730, 389] width 1040 height 45
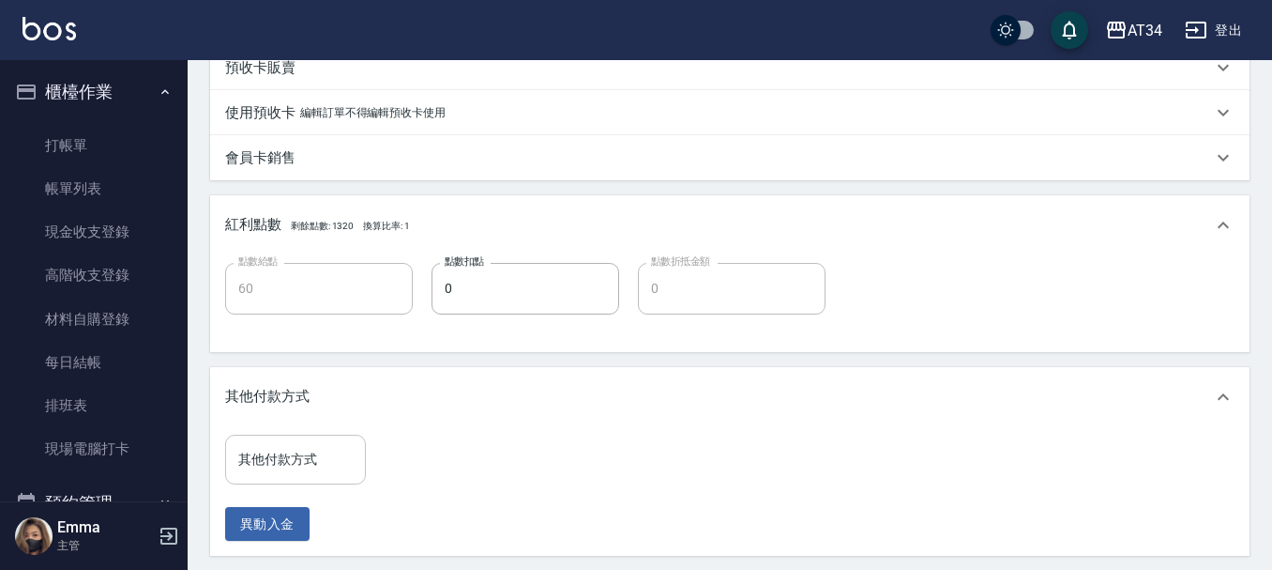
click at [312, 439] on div "其他付款方式" at bounding box center [295, 459] width 141 height 50
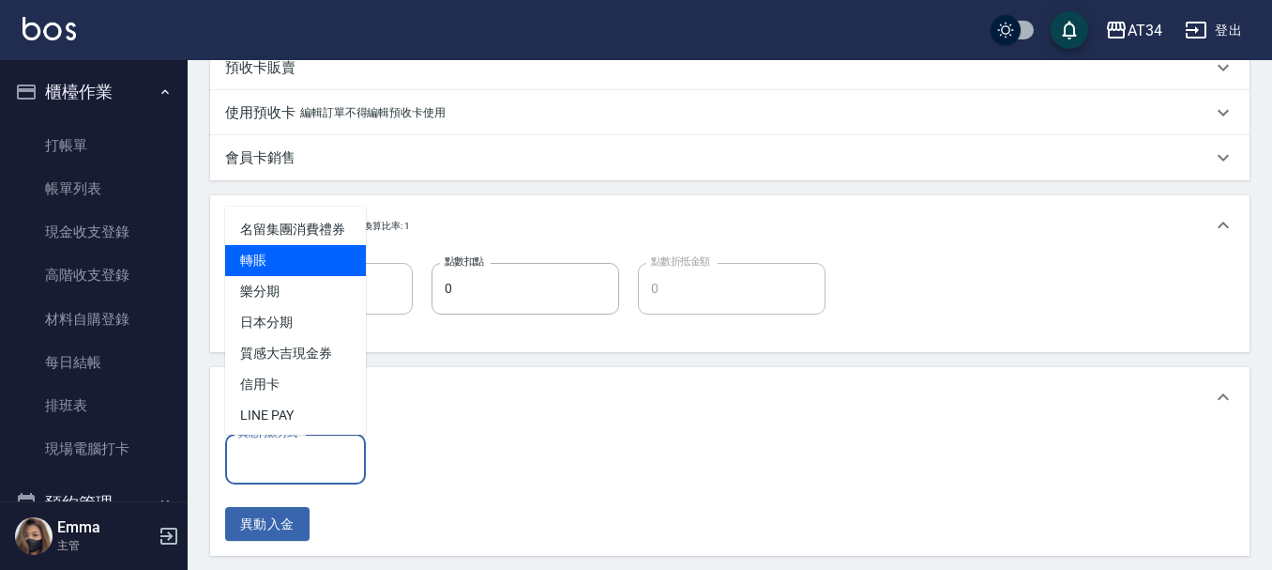
click at [271, 276] on span "轉賬" at bounding box center [295, 260] width 141 height 31
type input "轉賬"
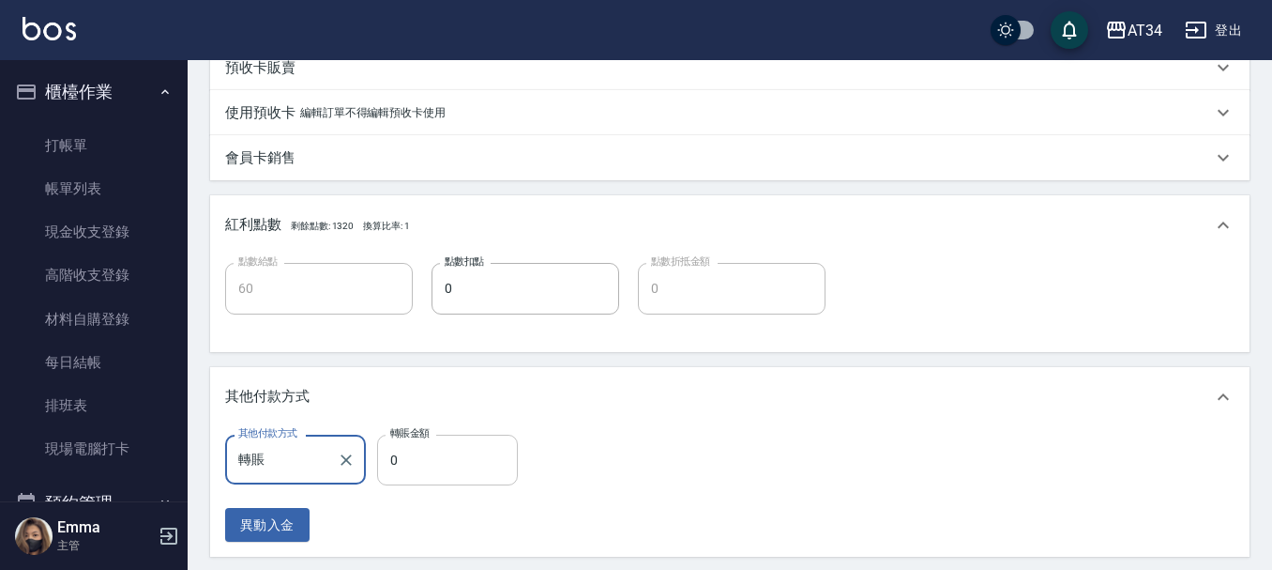
click at [394, 441] on input "0" at bounding box center [447, 459] width 141 height 51
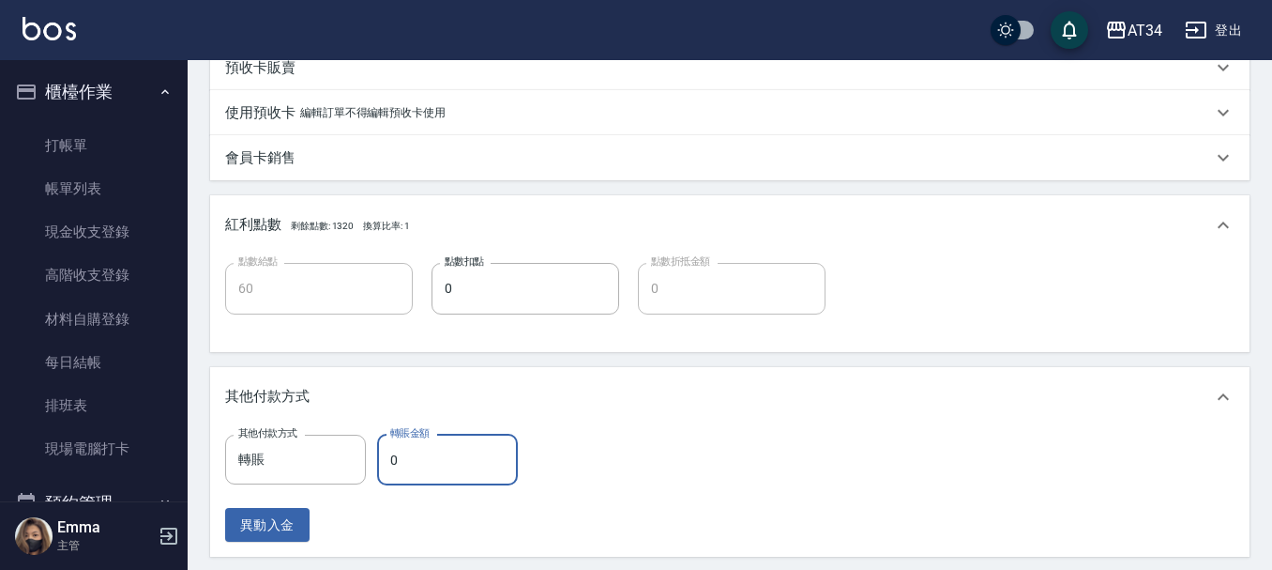
type input "50"
type input "60"
type input "0"
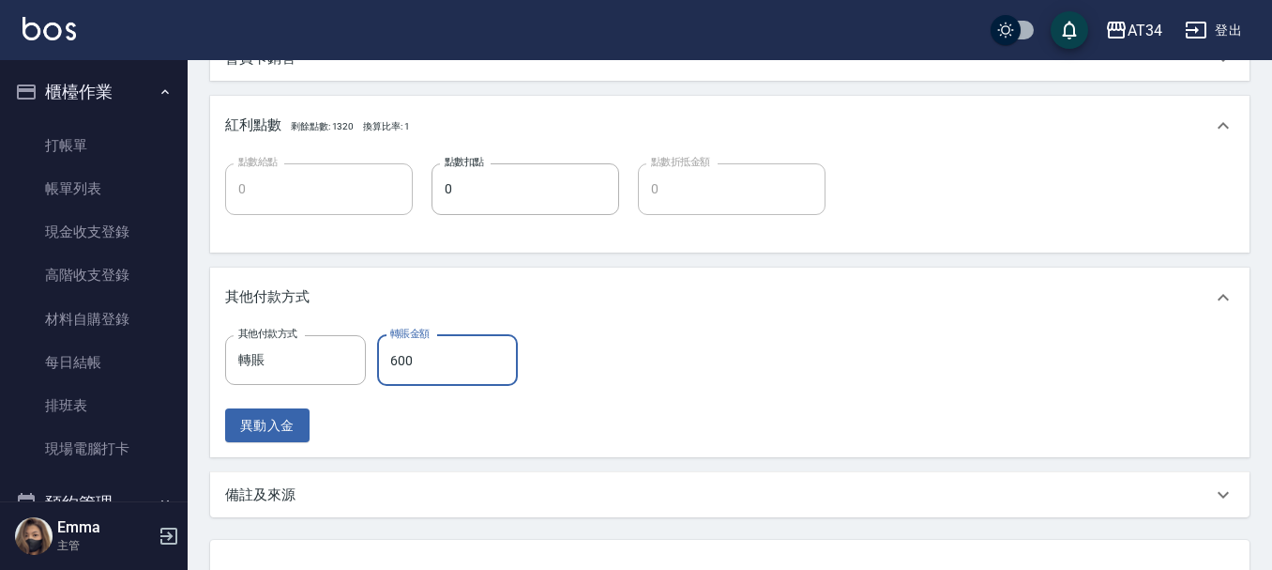
scroll to position [836, 0]
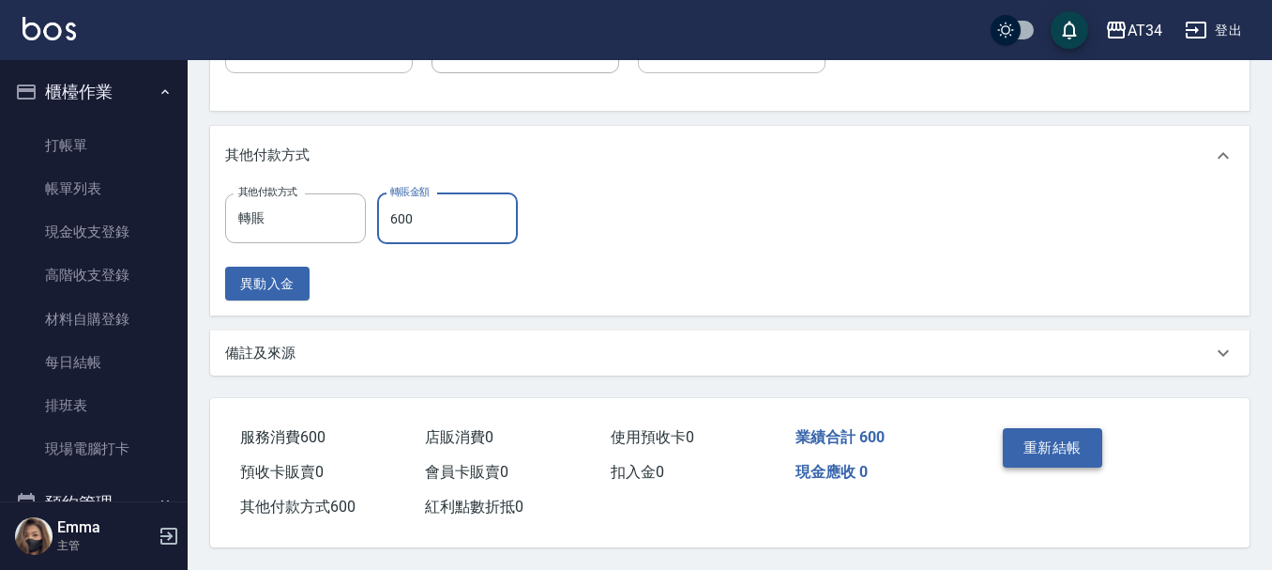
type input "600"
click at [1082, 440] on button "重新結帳" at bounding box center [1052, 447] width 99 height 39
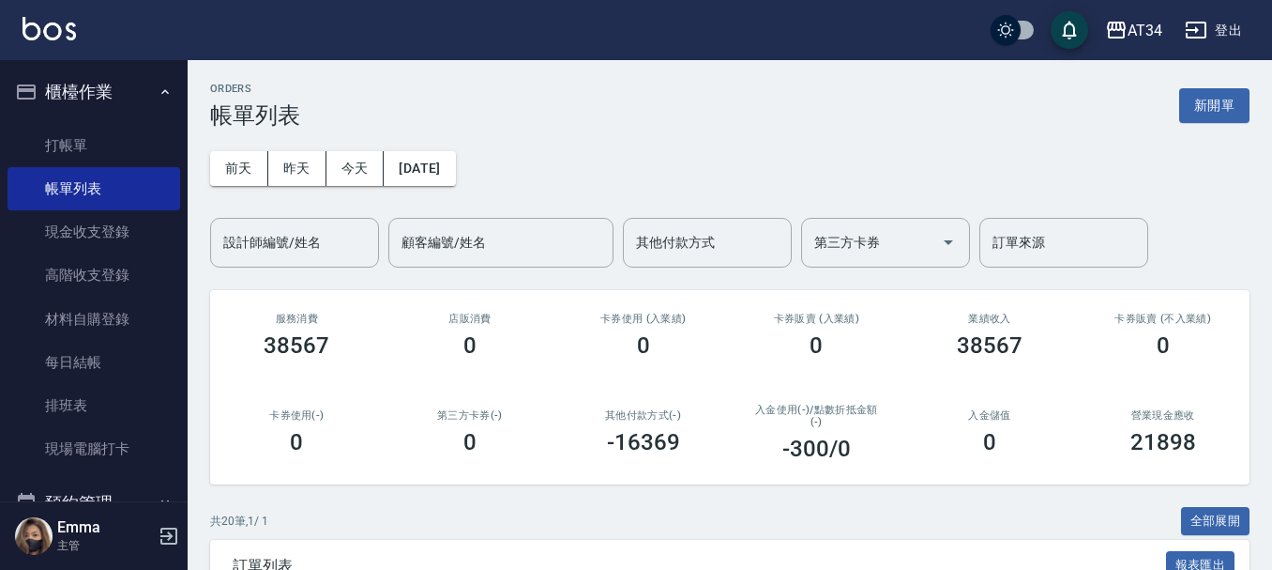
drag, startPoint x: 947, startPoint y: 456, endPoint x: 1281, endPoint y: 548, distance: 346.5
click at [58, 132] on link "打帳單" at bounding box center [94, 145] width 173 height 43
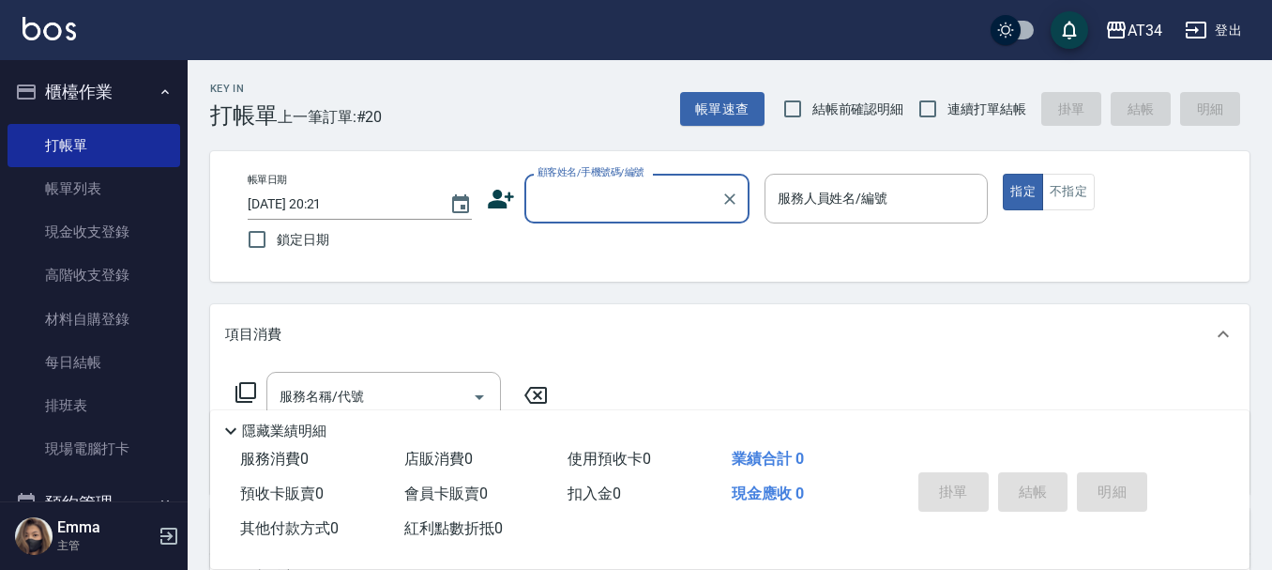
click at [147, 180] on link "帳單列表" at bounding box center [94, 188] width 173 height 43
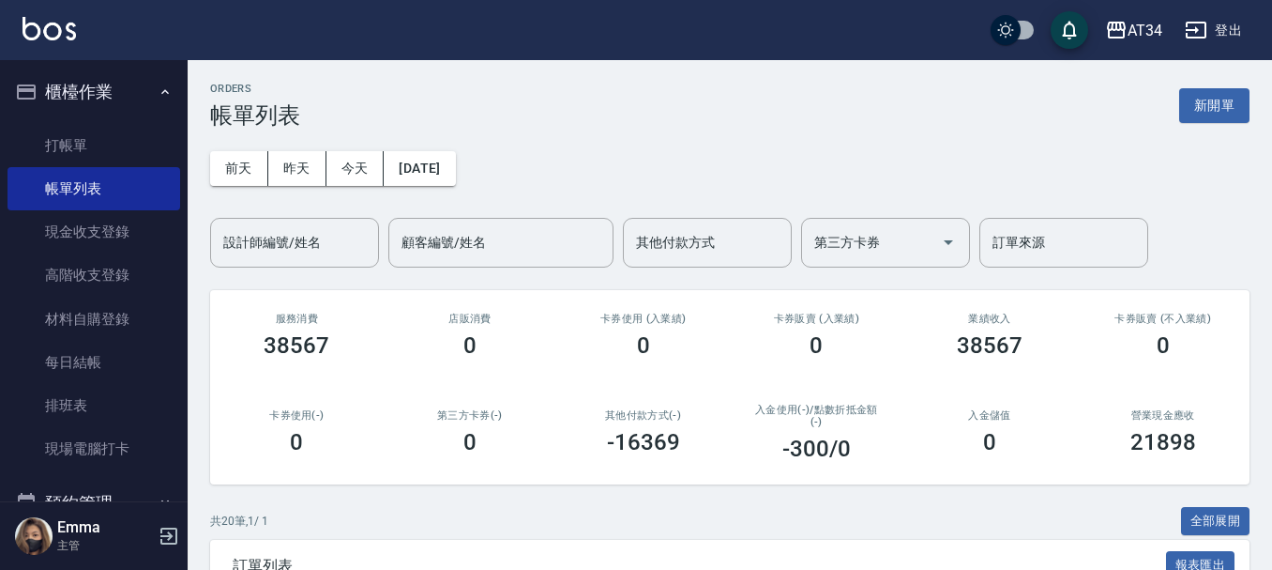
click at [264, 252] on input "設計師編號/姓名" at bounding box center [295, 242] width 152 height 33
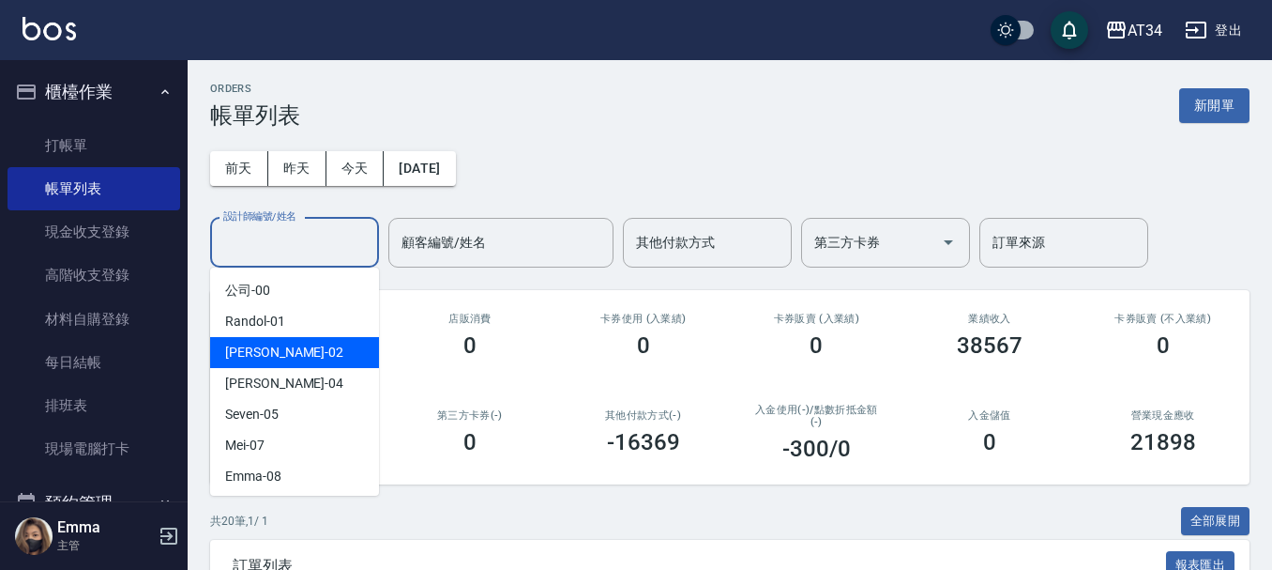
click at [312, 358] on div "[PERSON_NAME] -02" at bounding box center [294, 352] width 169 height 31
type input "[PERSON_NAME]-02"
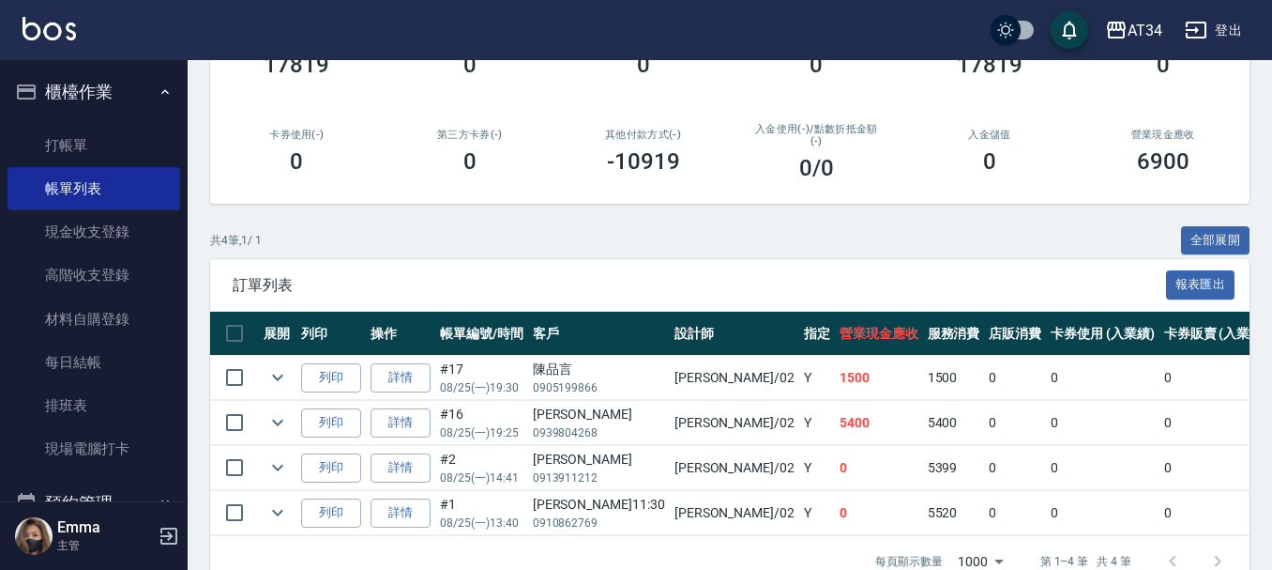
scroll to position [281, 0]
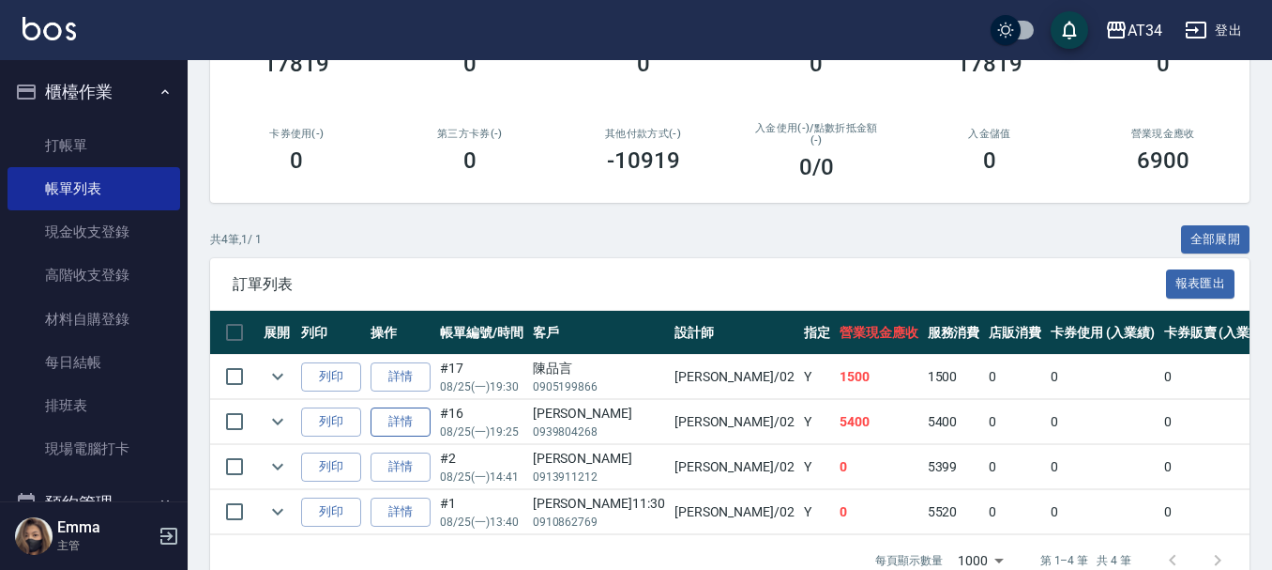
click at [425, 420] on link "詳情" at bounding box center [401, 421] width 60 height 29
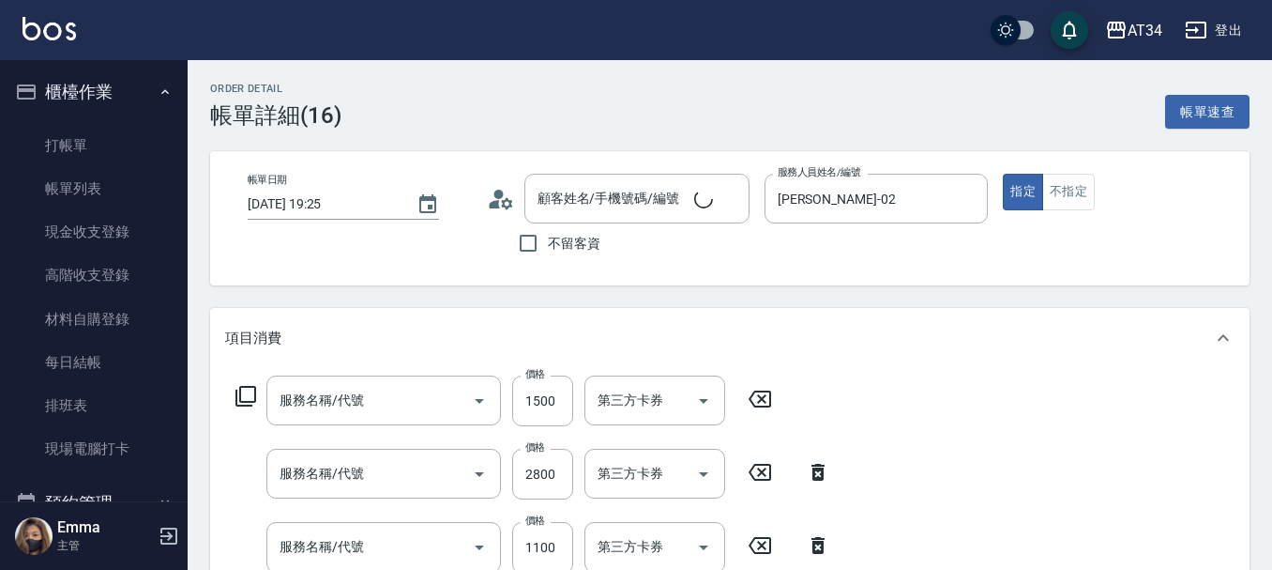
type input "[DATE] 19:25"
type input "[PERSON_NAME]-02"
type input "540"
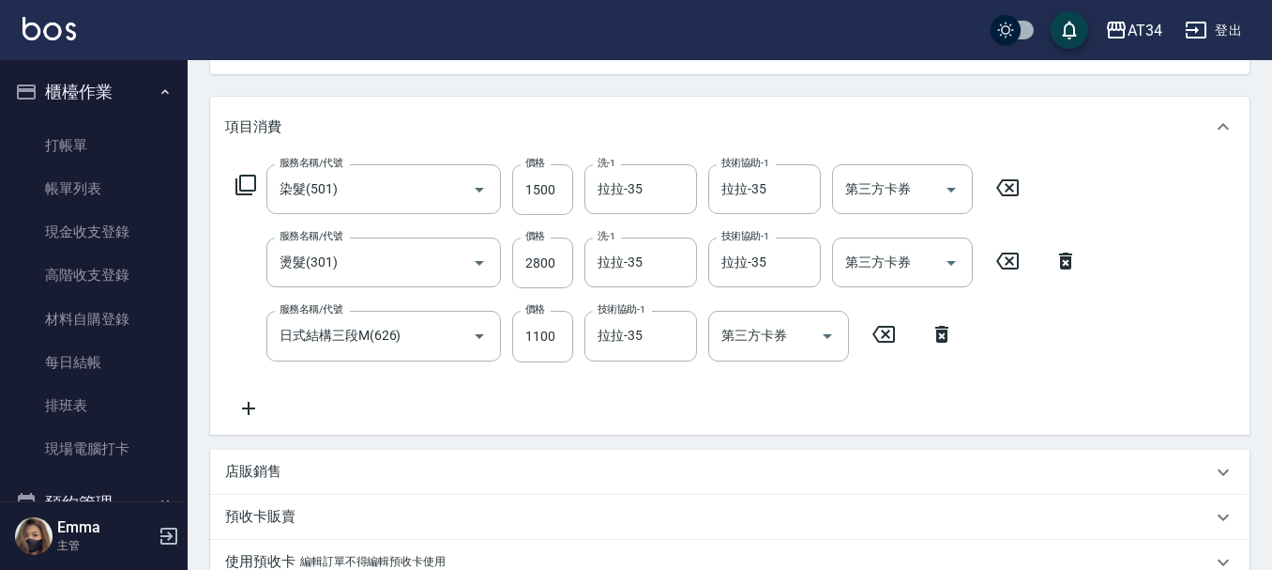
type input "染髮(501)"
type input "燙髮(301)"
type input "日式結構三段M(626)"
type input "[PERSON_NAME]/0939804268/"
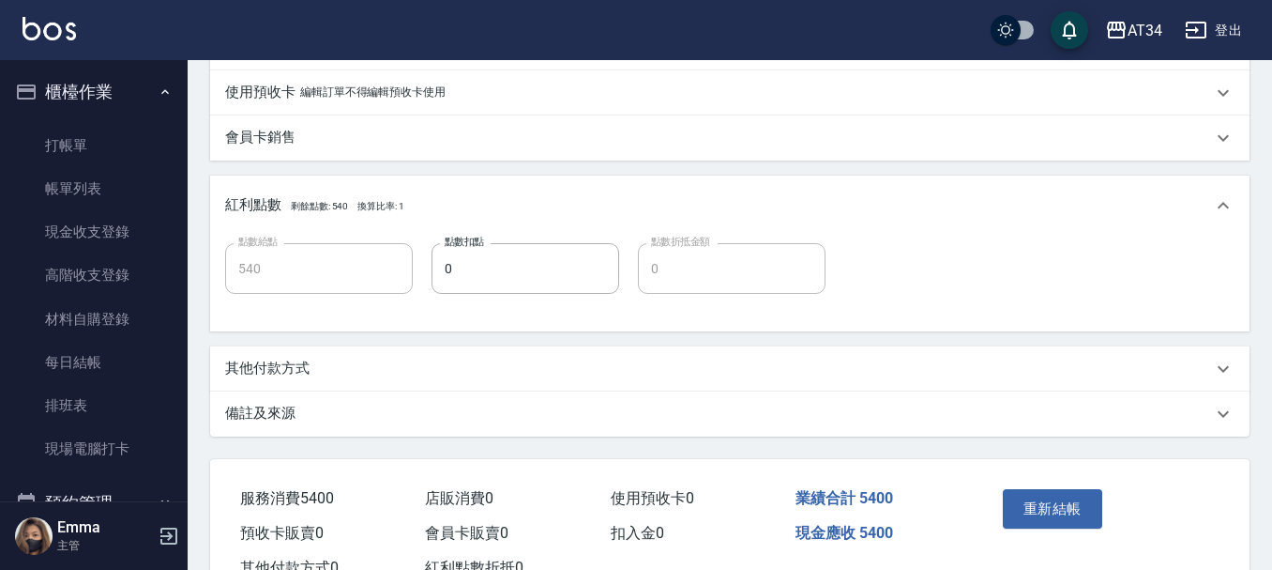
click at [291, 359] on p "其他付款方式" at bounding box center [267, 368] width 84 height 20
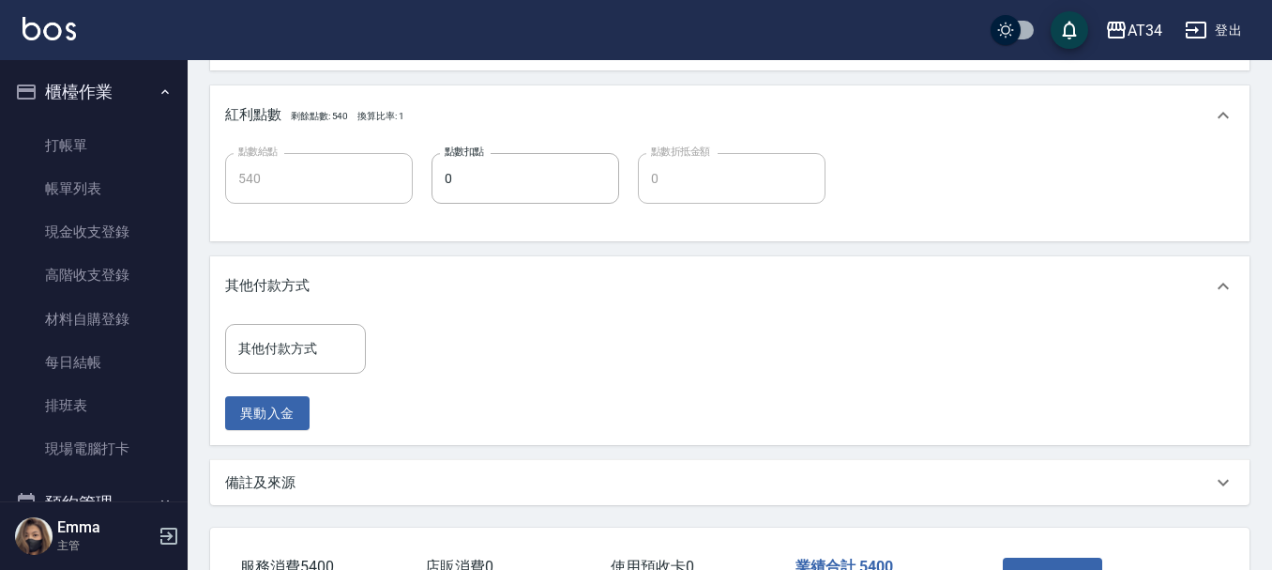
scroll to position [868, 0]
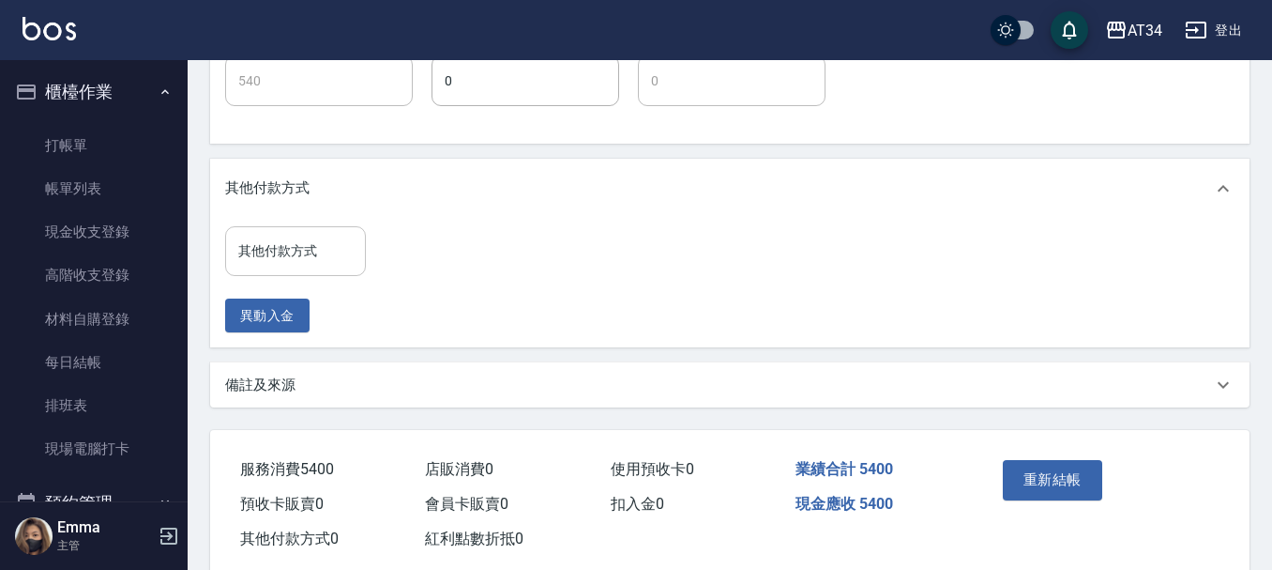
click at [288, 248] on input "其他付款方式" at bounding box center [296, 251] width 124 height 33
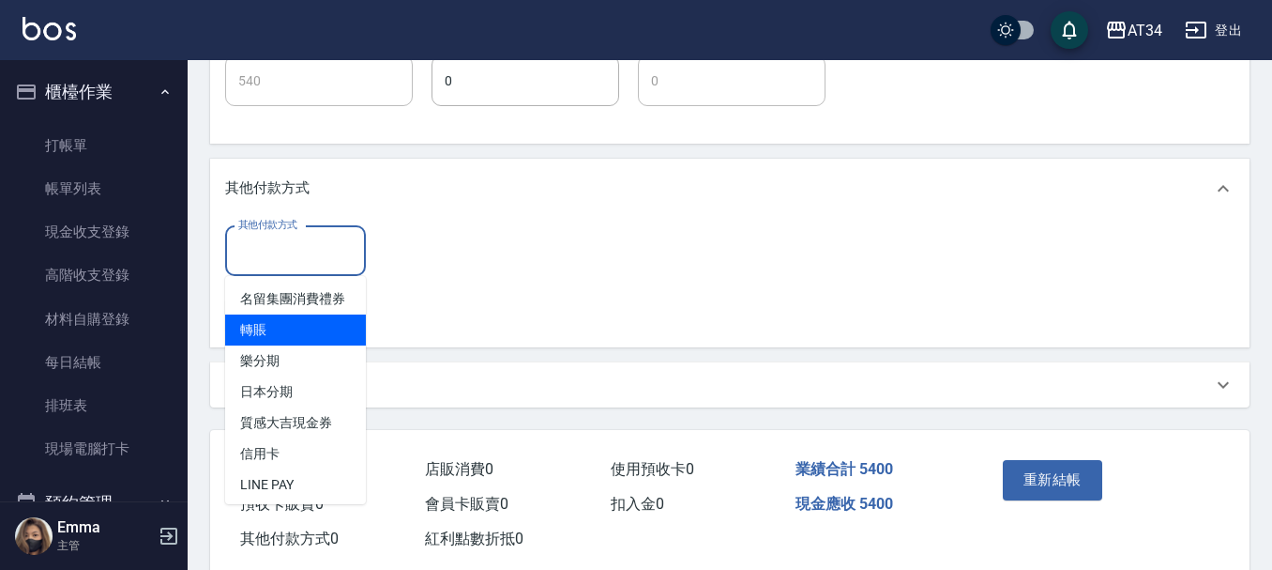
click at [291, 345] on span "轉賬" at bounding box center [295, 329] width 141 height 31
type input "轉賬"
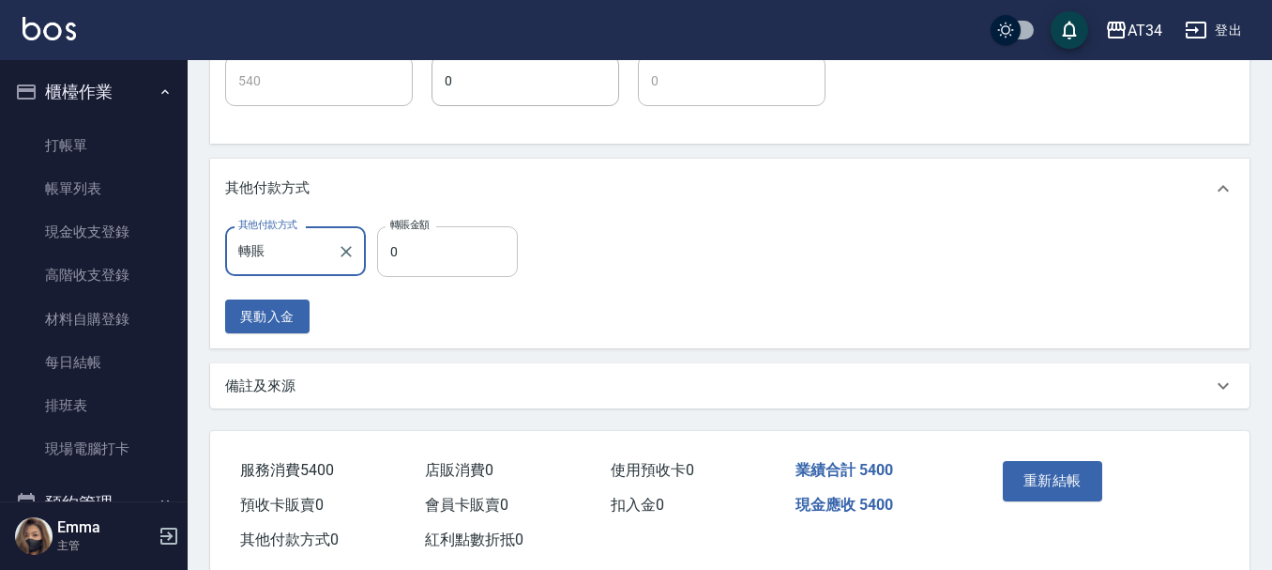
click at [452, 243] on input "0" at bounding box center [447, 251] width 141 height 51
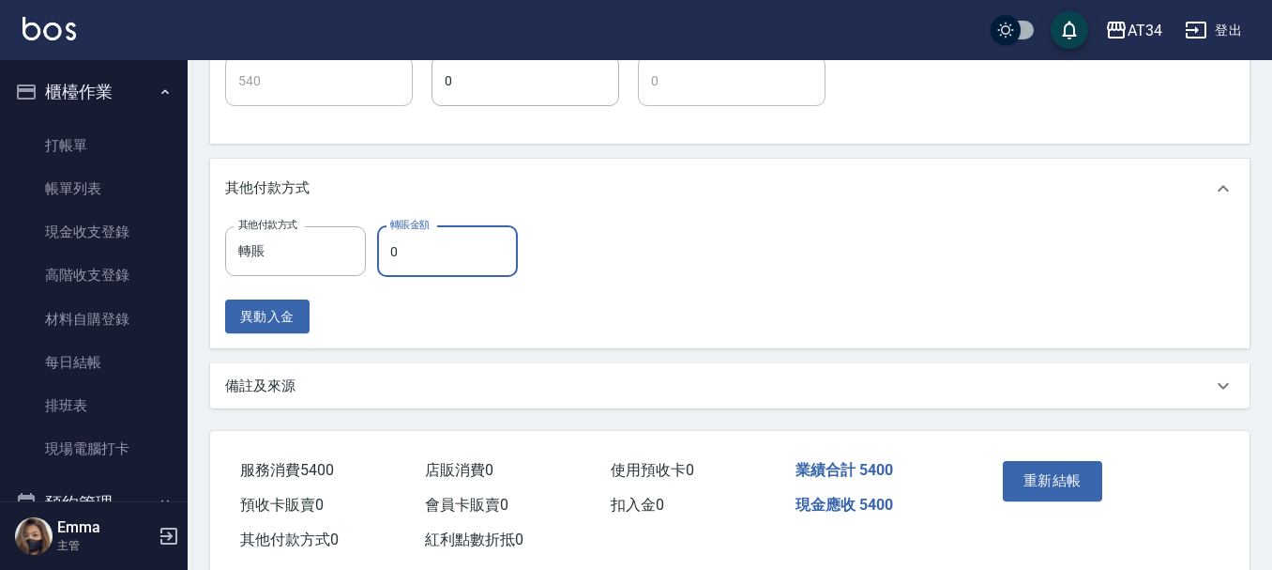
type input "530"
type input "14"
type input "520"
type input "140"
type input "400"
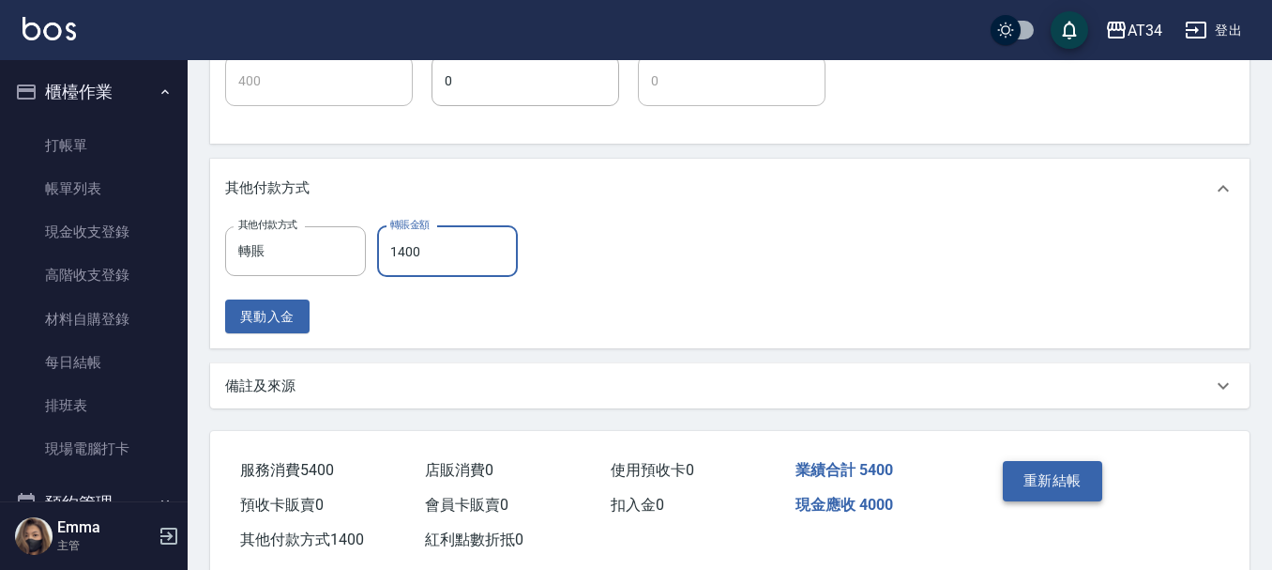
type input "1400"
click at [1035, 474] on button "重新結帳" at bounding box center [1052, 480] width 99 height 39
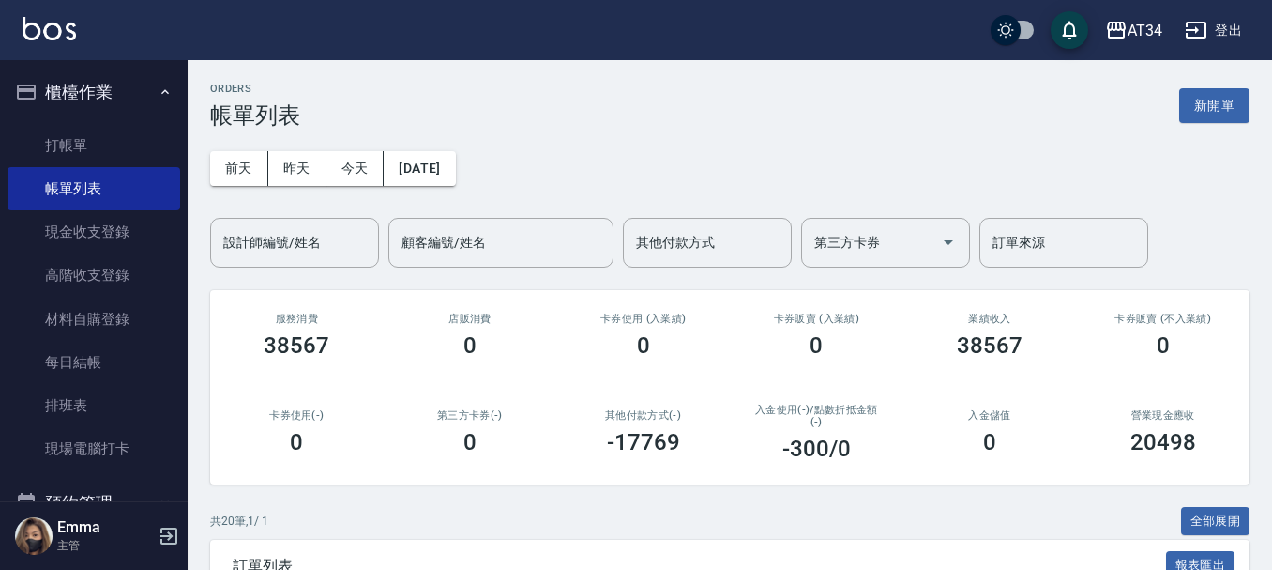
click at [94, 75] on button "櫃檯作業" at bounding box center [94, 92] width 173 height 49
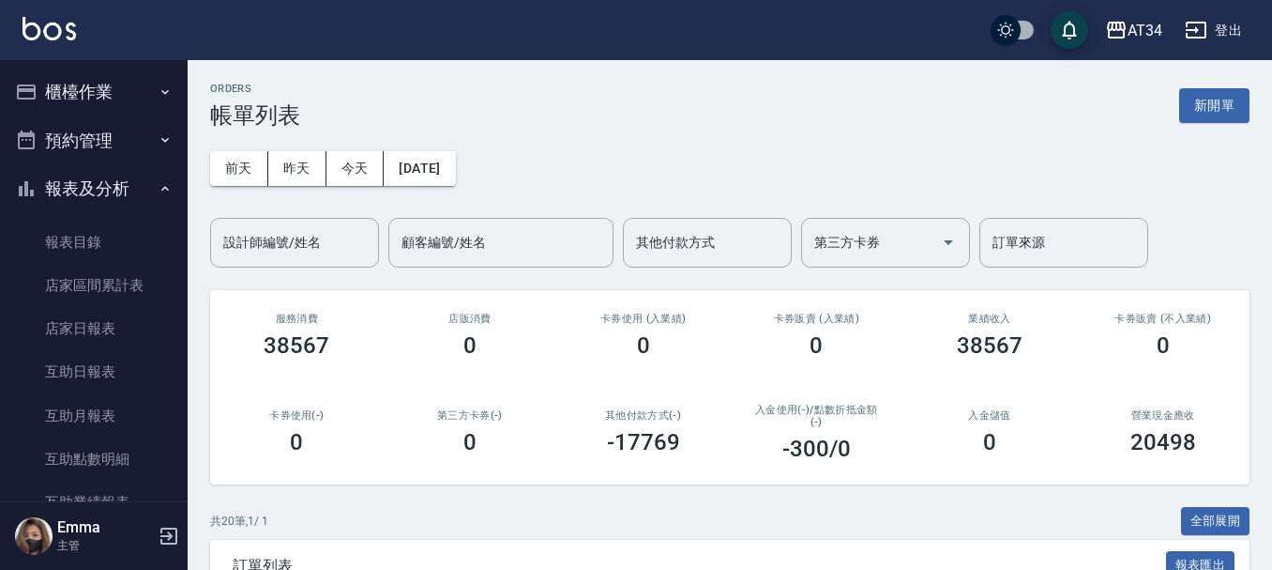
click at [106, 189] on button "報表及分析" at bounding box center [94, 188] width 173 height 49
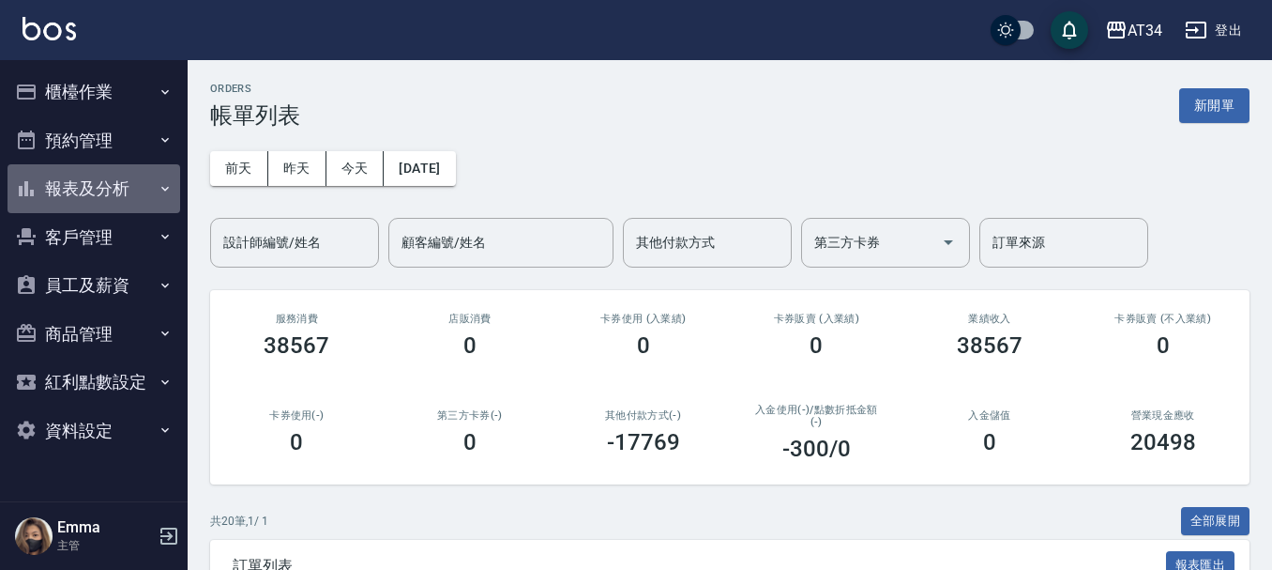
click at [119, 190] on button "報表及分析" at bounding box center [94, 188] width 173 height 49
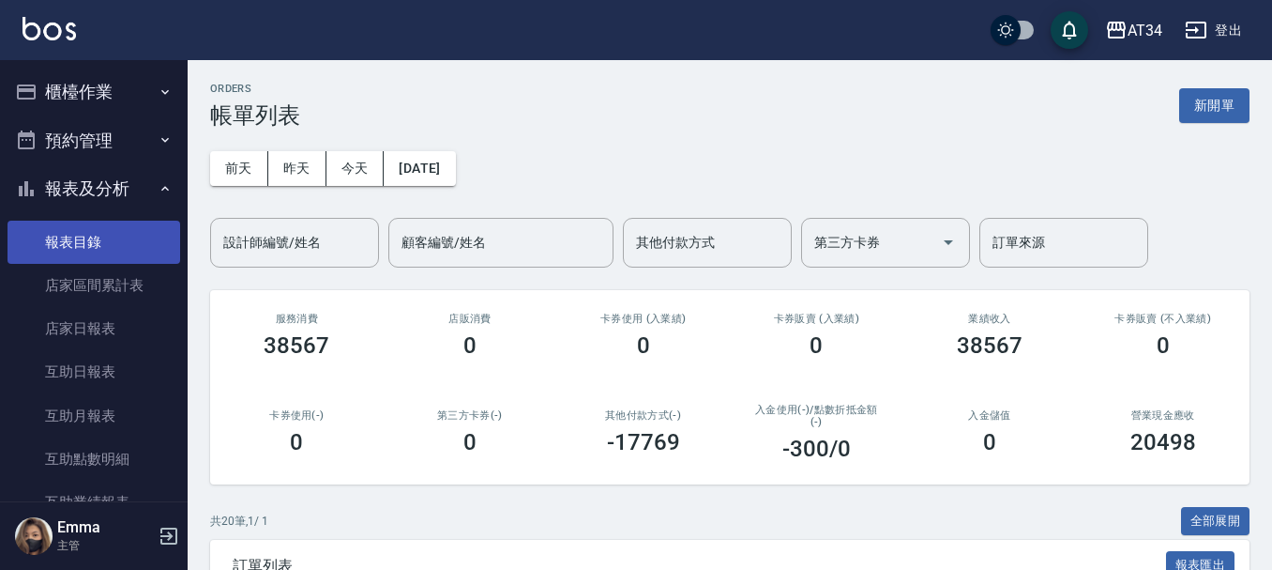
click at [112, 243] on link "報表目錄" at bounding box center [94, 241] width 173 height 43
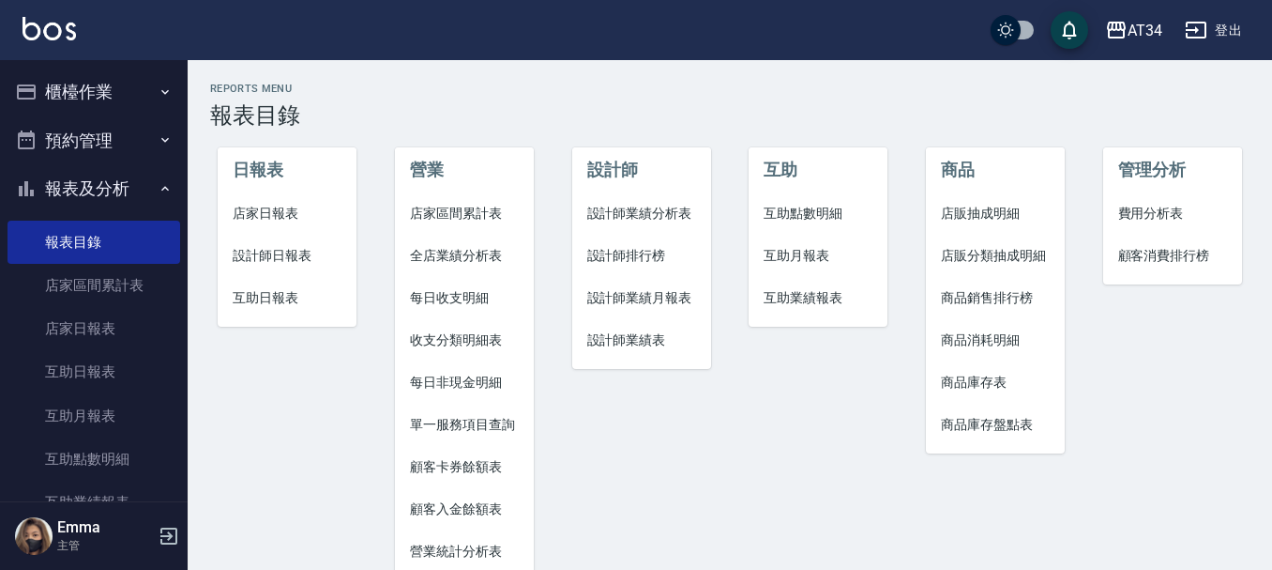
click at [280, 216] on span "店家日報表" at bounding box center [287, 214] width 109 height 20
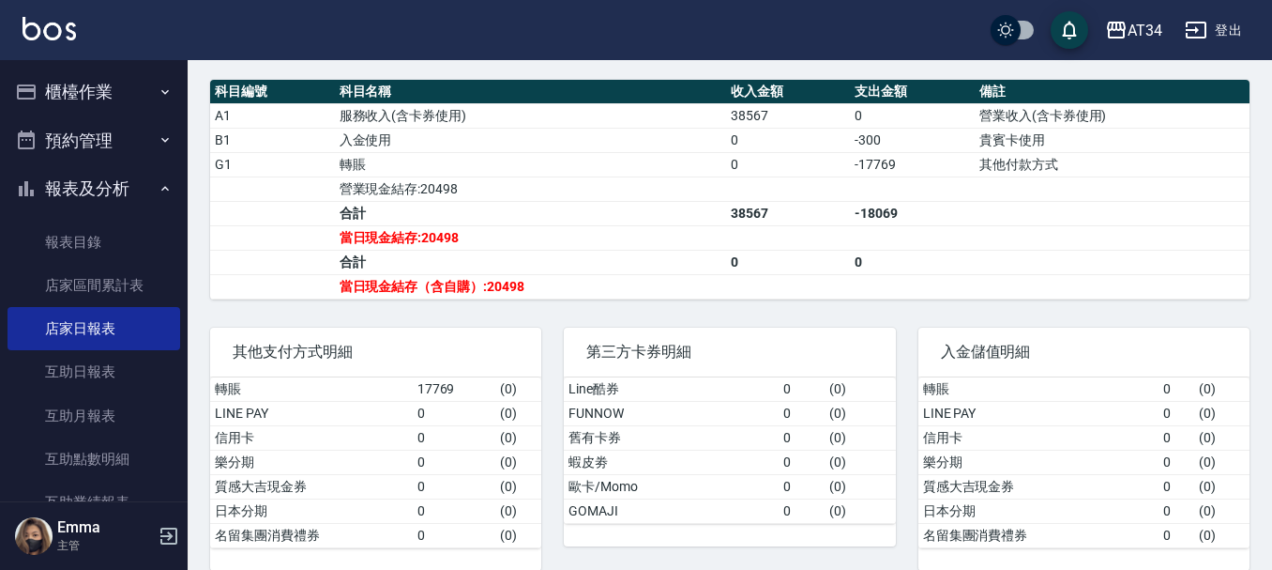
scroll to position [661, 0]
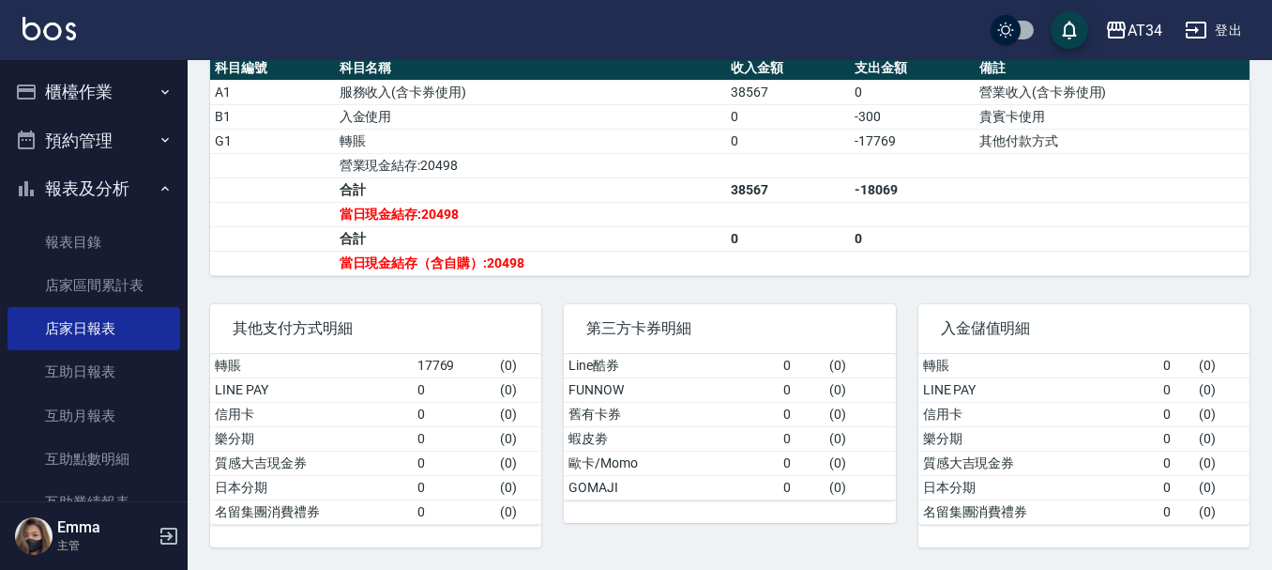
click at [107, 97] on button "櫃檯作業" at bounding box center [94, 92] width 173 height 49
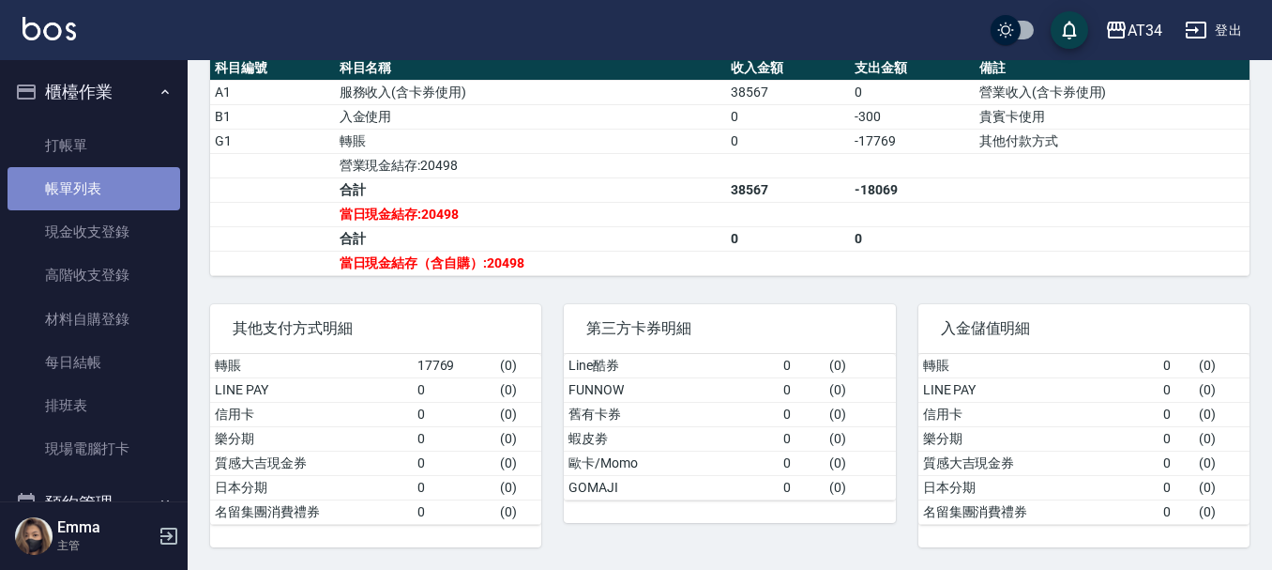
click at [98, 183] on link "帳單列表" at bounding box center [94, 188] width 173 height 43
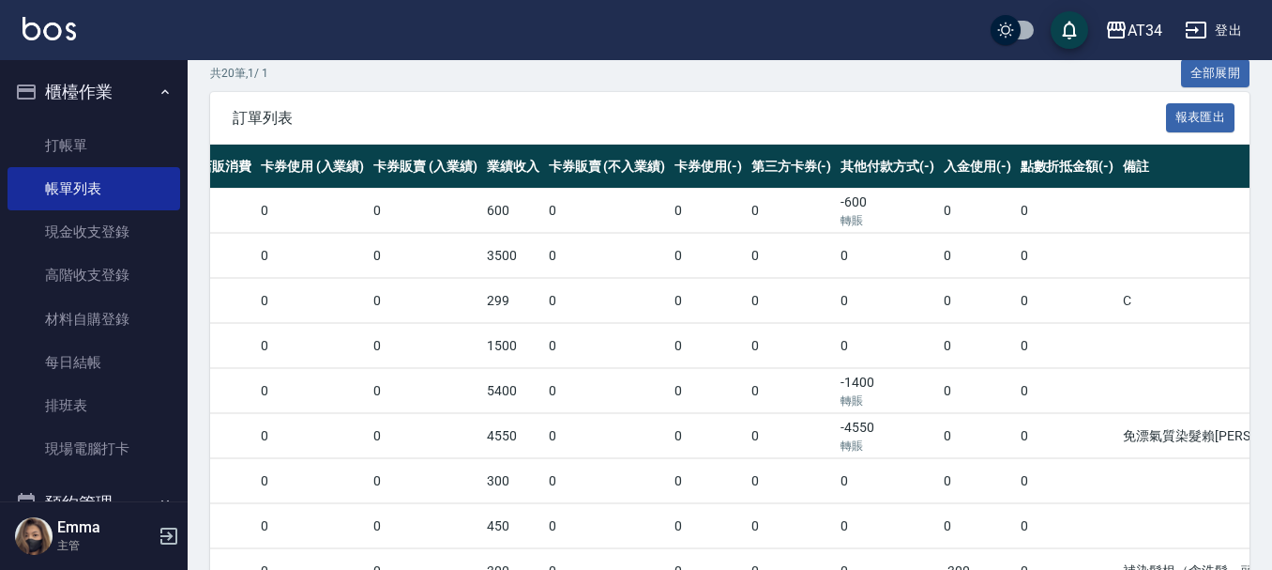
scroll to position [398, 0]
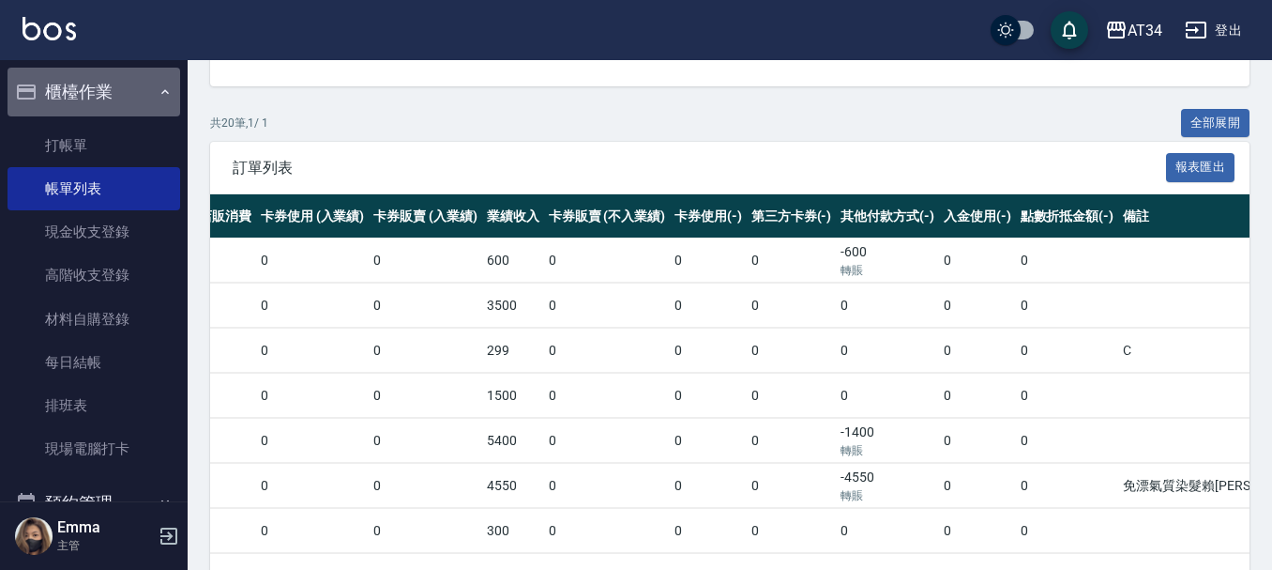
click at [118, 80] on button "櫃檯作業" at bounding box center [94, 92] width 173 height 49
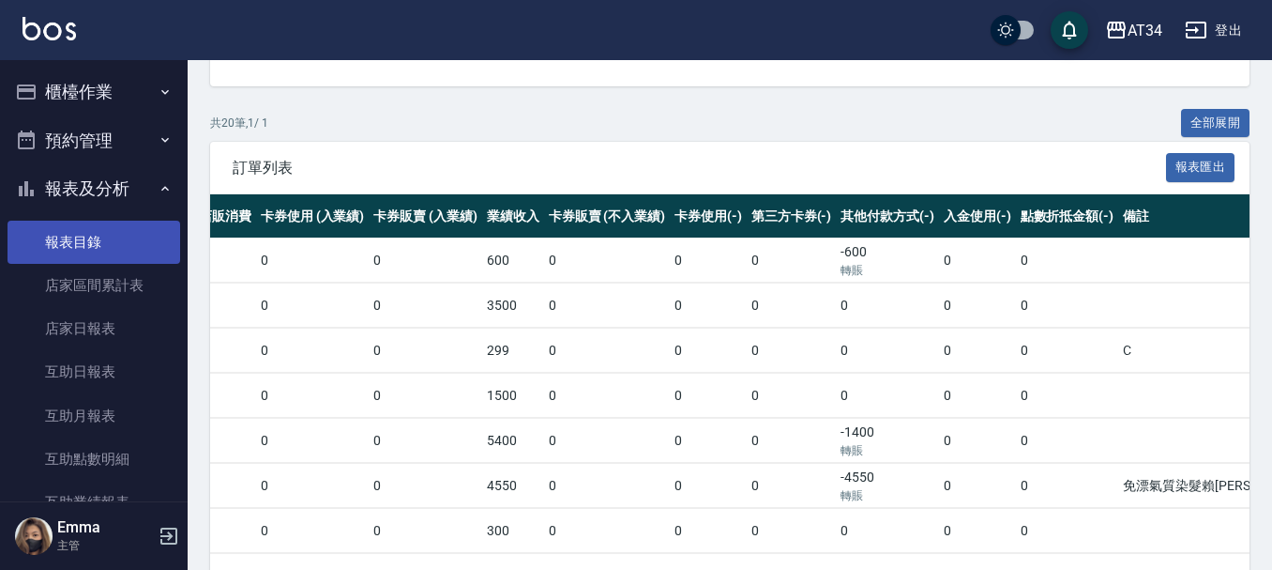
click at [103, 220] on link "報表目錄" at bounding box center [94, 241] width 173 height 43
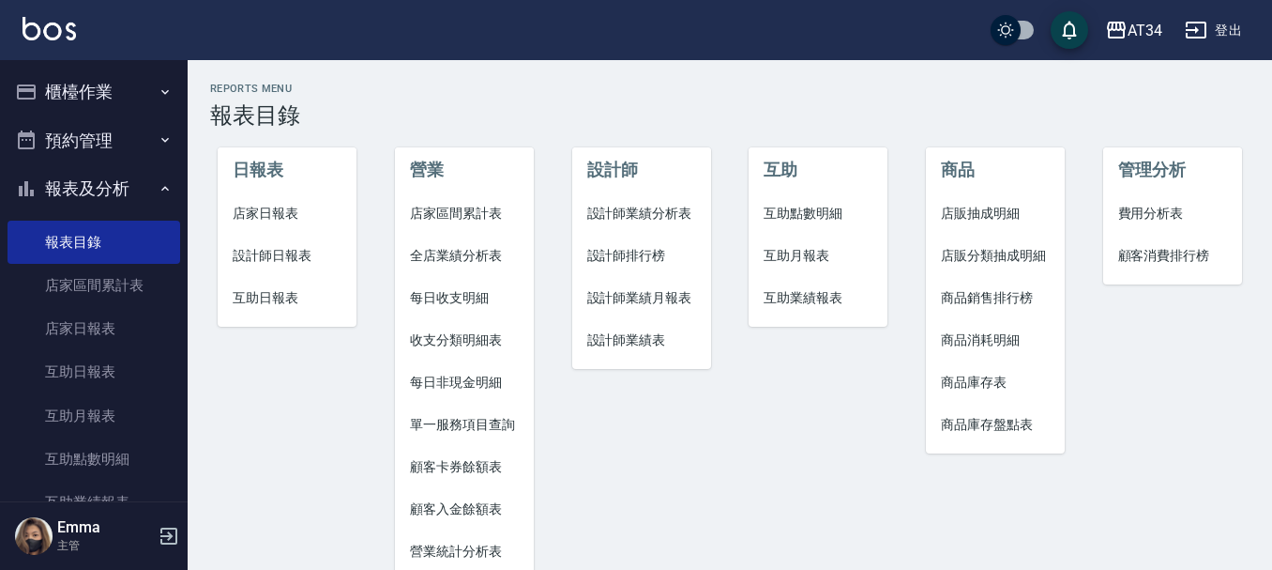
click at [272, 204] on span "店家日報表" at bounding box center [287, 214] width 109 height 20
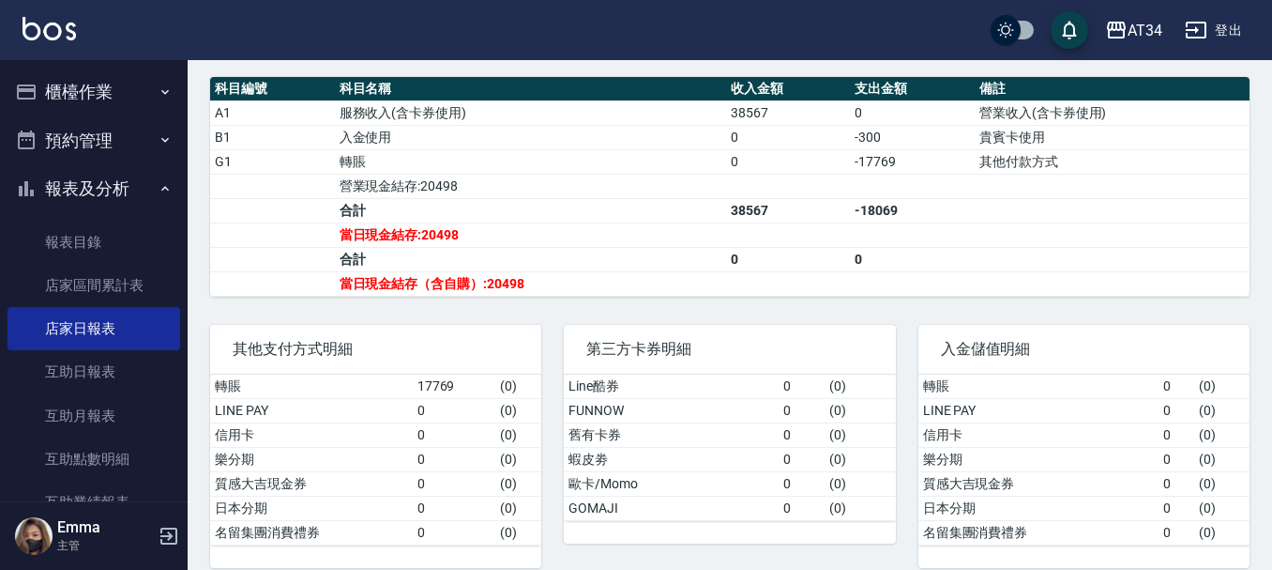
scroll to position [473, 0]
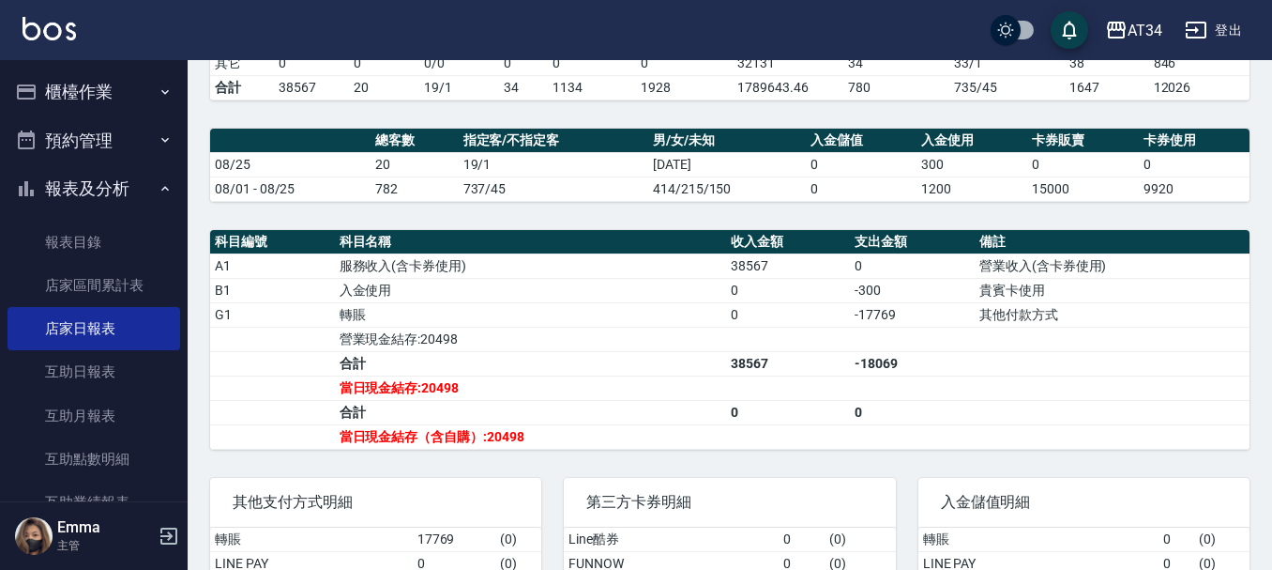
click at [140, 184] on button "報表及分析" at bounding box center [94, 188] width 173 height 49
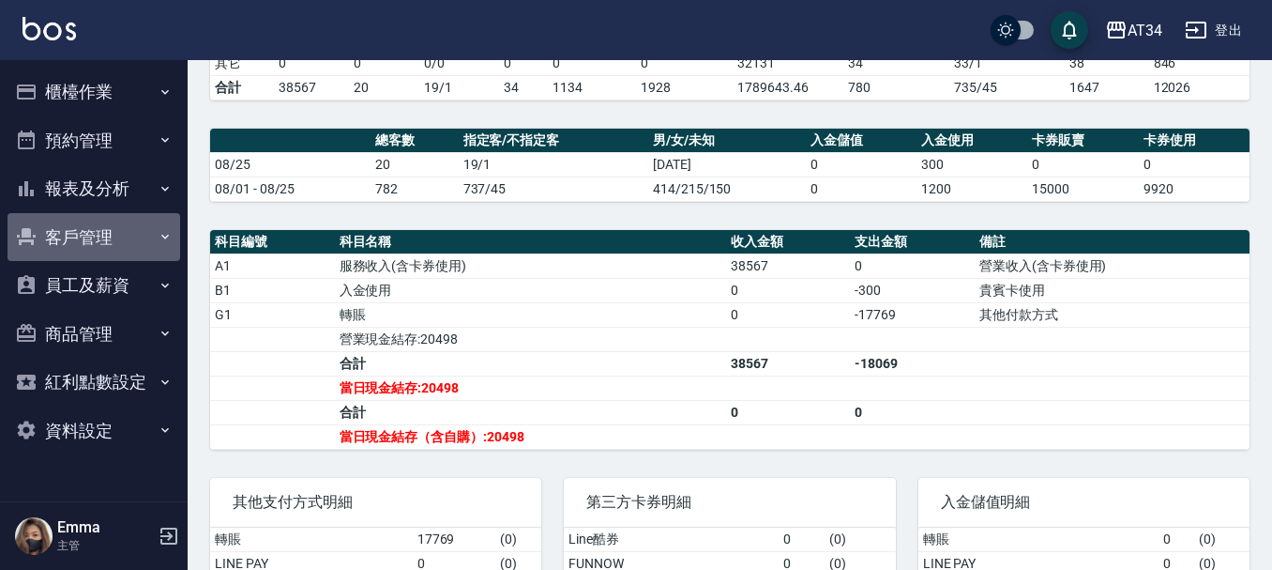
click at [131, 245] on button "客戶管理" at bounding box center [94, 237] width 173 height 49
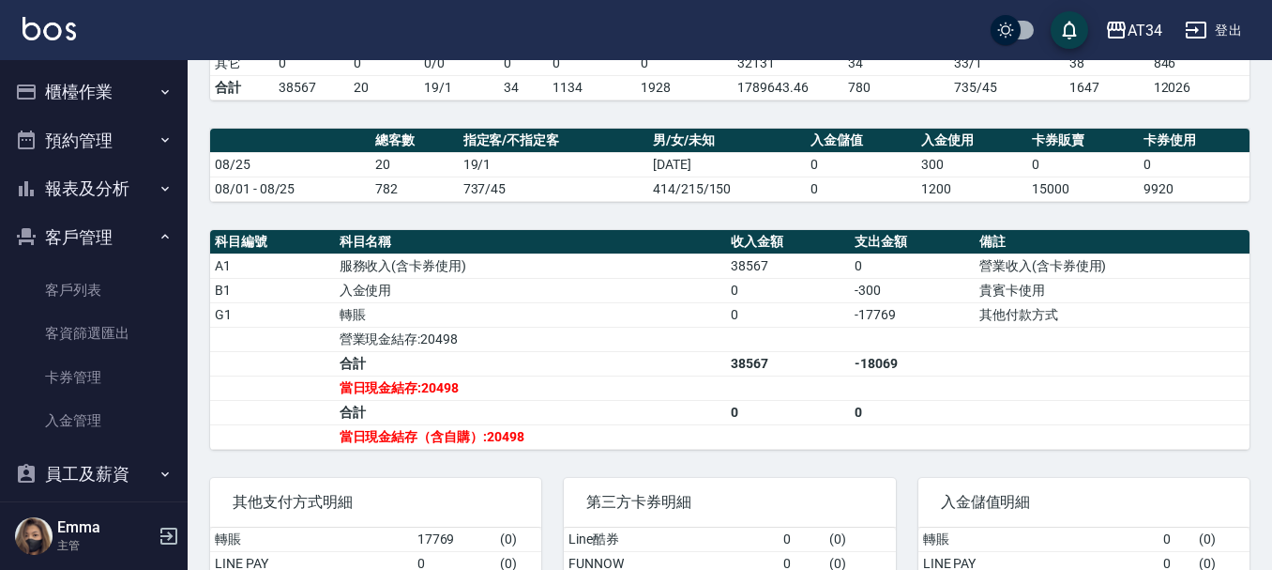
click at [134, 242] on button "客戶管理" at bounding box center [94, 237] width 173 height 49
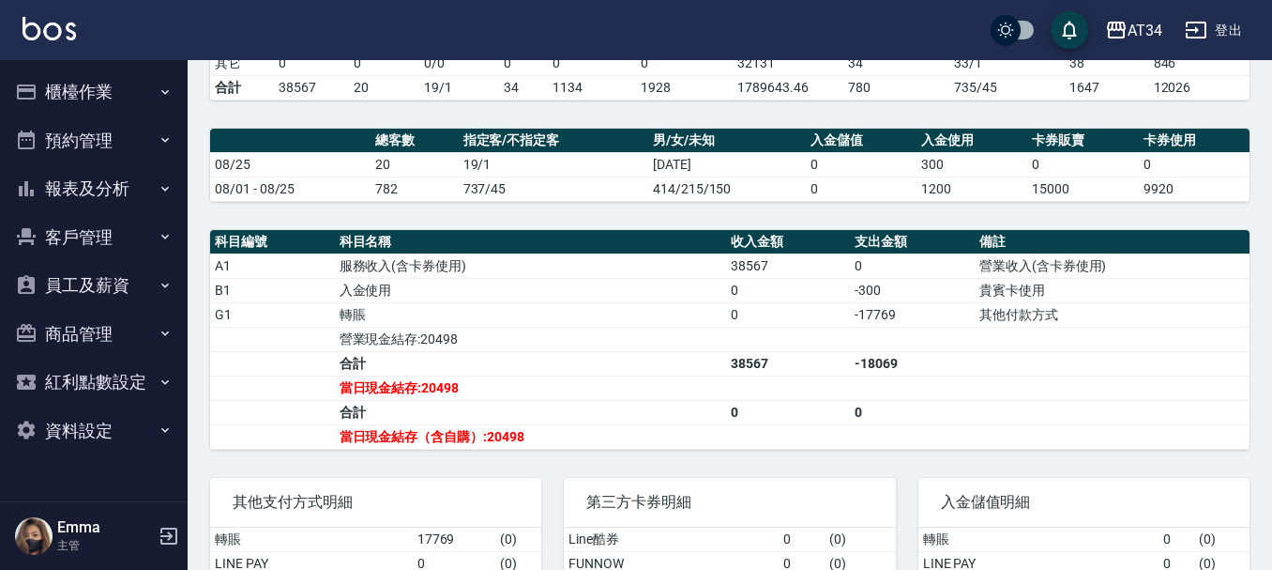
click at [146, 128] on button "預約管理" at bounding box center [94, 140] width 173 height 49
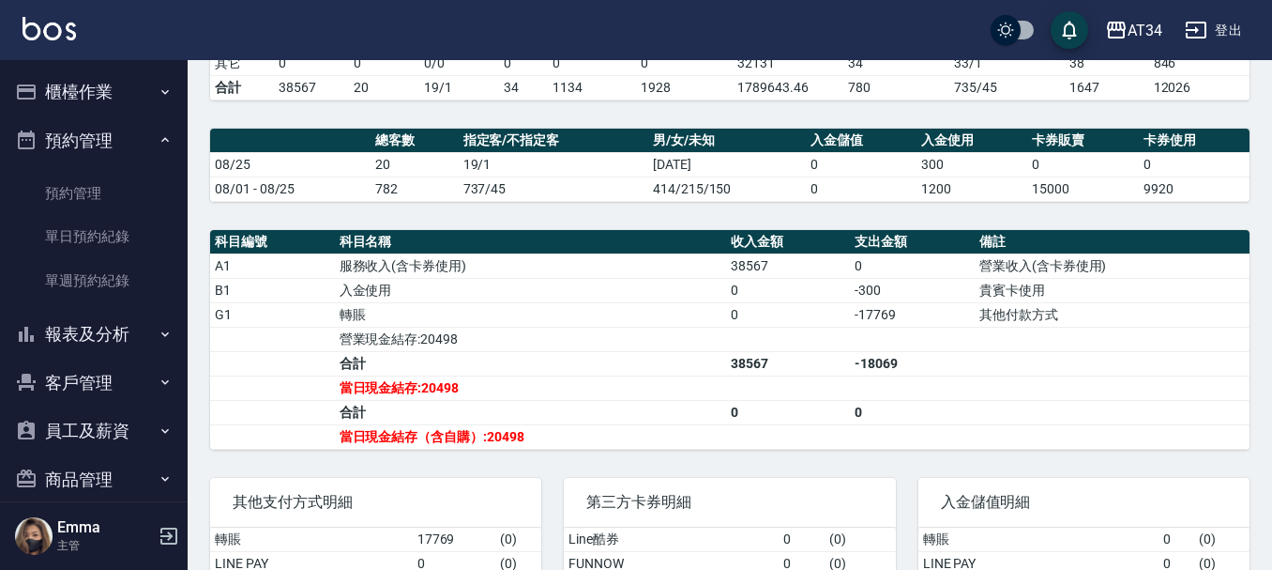
click at [146, 128] on button "預約管理" at bounding box center [94, 140] width 173 height 49
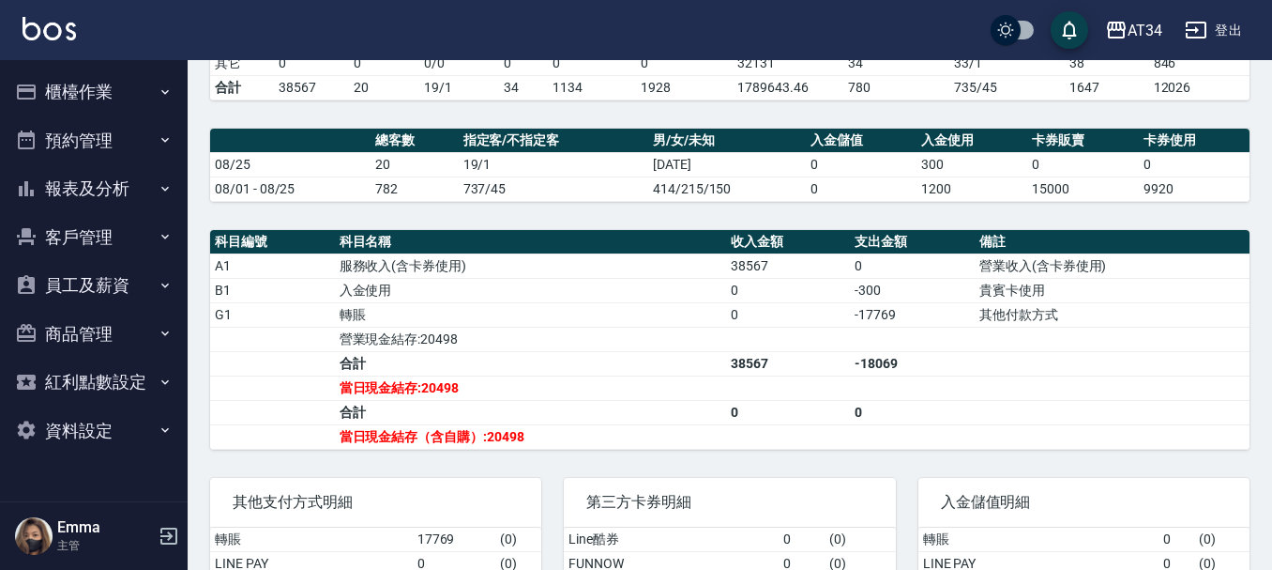
click at [148, 73] on button "櫃檯作業" at bounding box center [94, 92] width 173 height 49
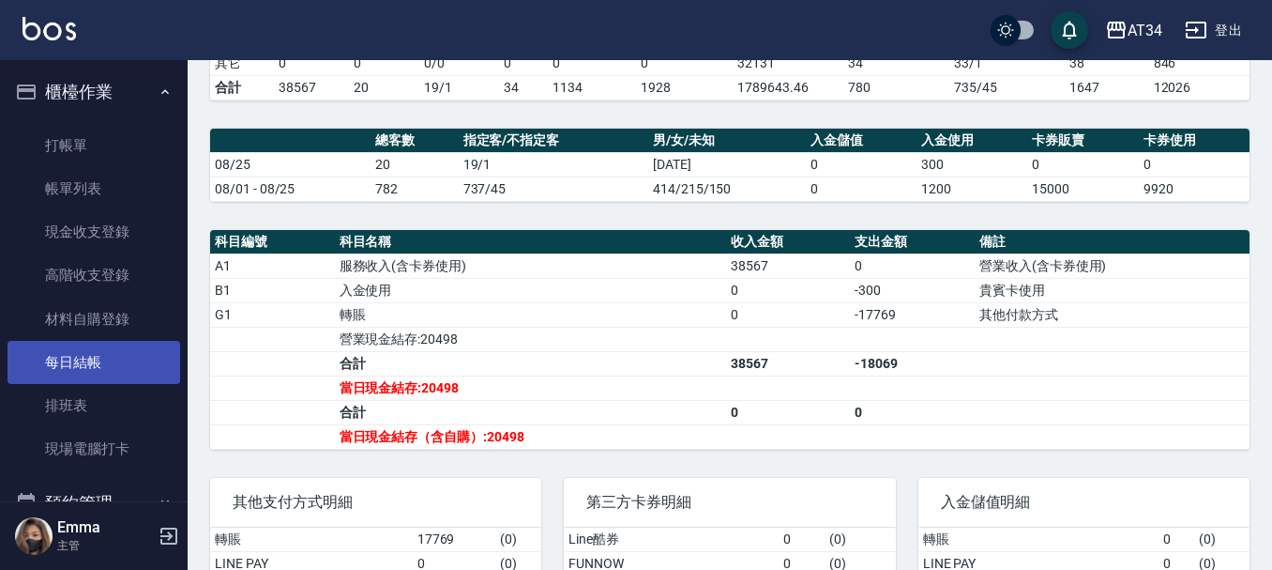
click at [99, 373] on link "每日結帳" at bounding box center [94, 362] width 173 height 43
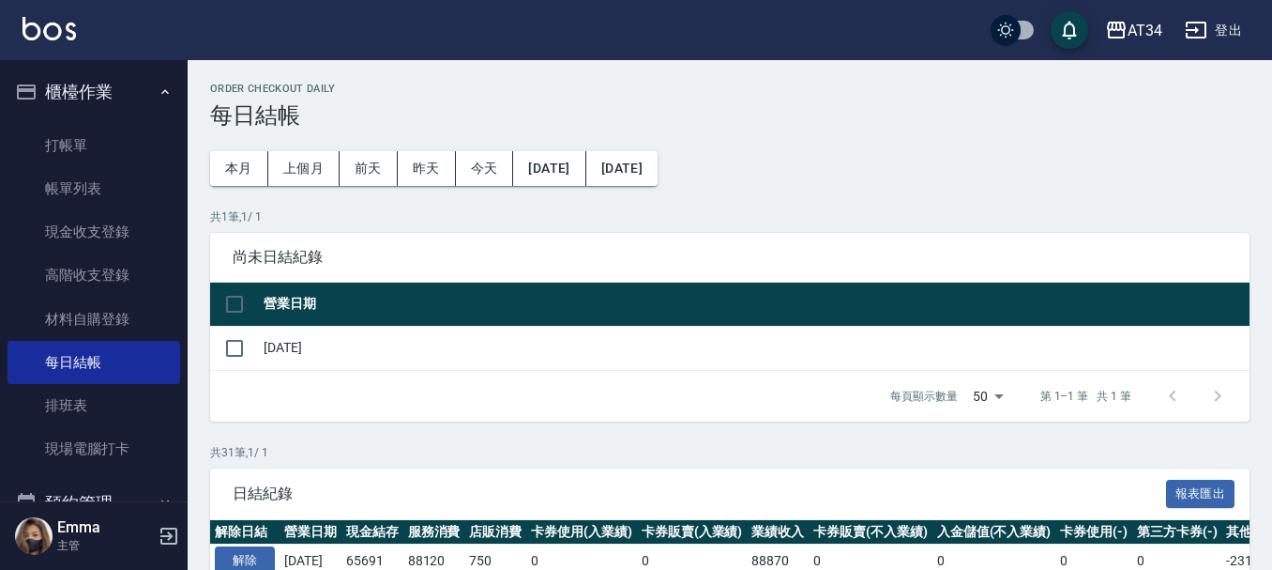
click at [255, 290] on th at bounding box center [234, 304] width 49 height 44
click at [242, 299] on input "checkbox" at bounding box center [234, 303] width 39 height 39
checkbox input "true"
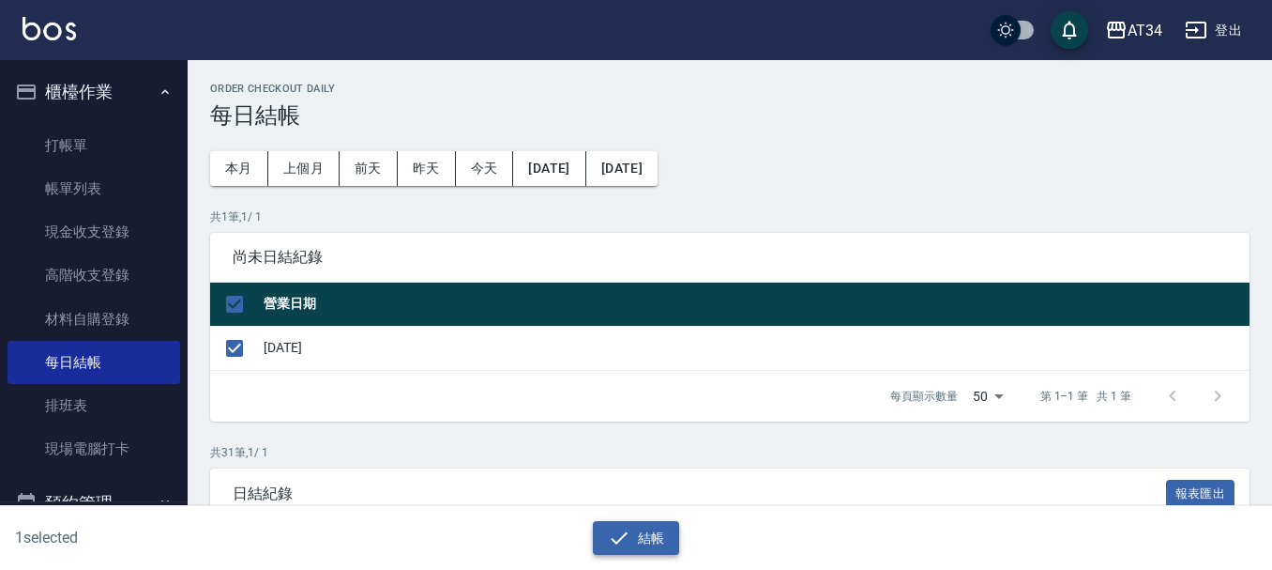
click at [616, 550] on button "結帳" at bounding box center [636, 538] width 87 height 35
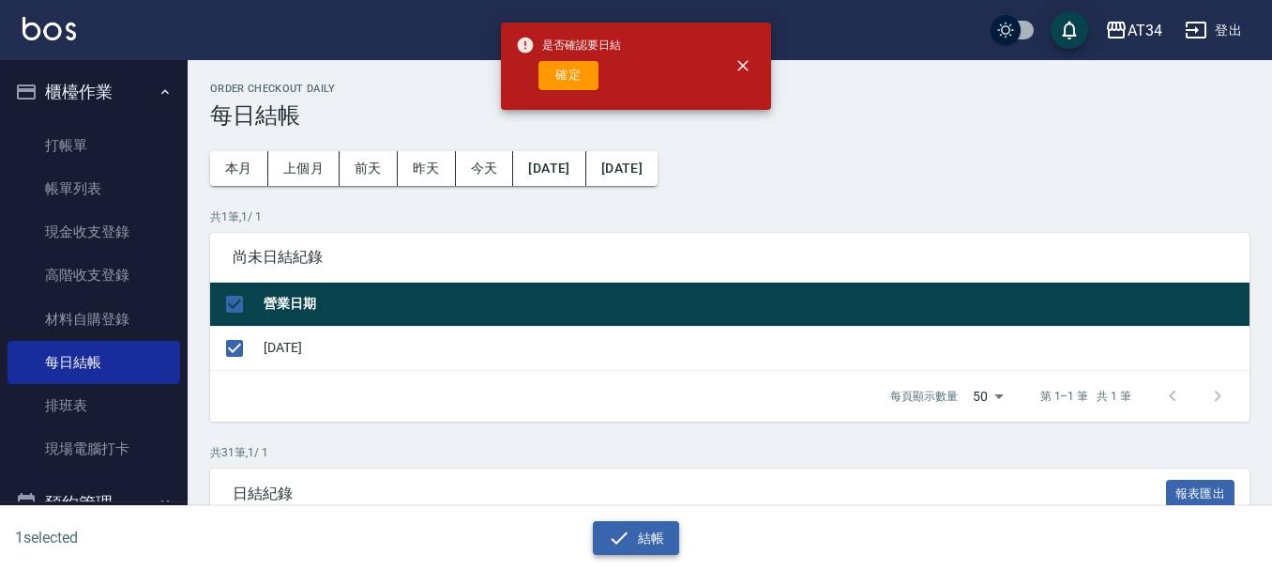
click at [616, 550] on button "結帳" at bounding box center [636, 538] width 87 height 35
